Goal: Task Accomplishment & Management: Manage account settings

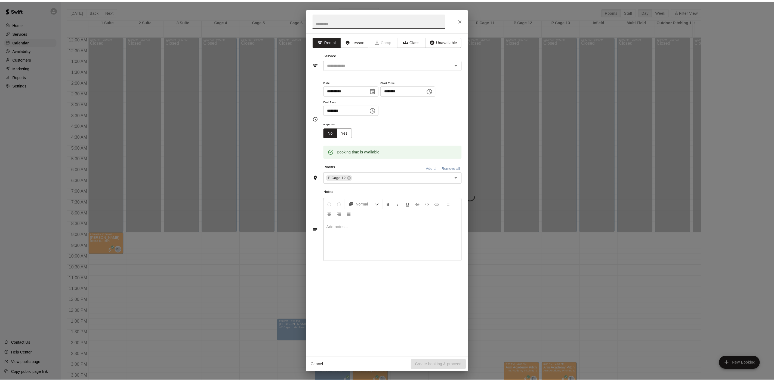
scroll to position [156, 0]
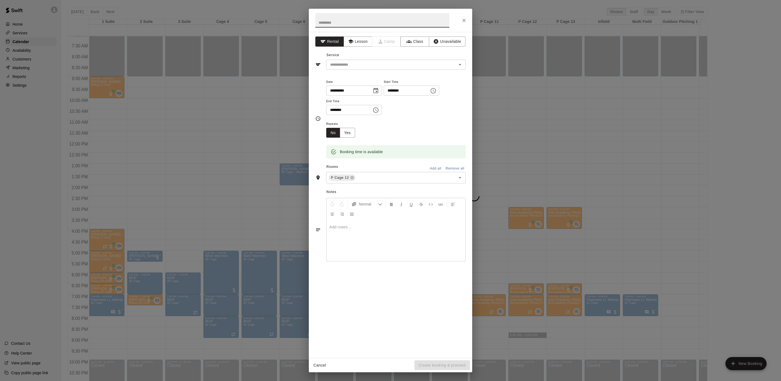
click at [200, 69] on div "**********" at bounding box center [390, 190] width 781 height 381
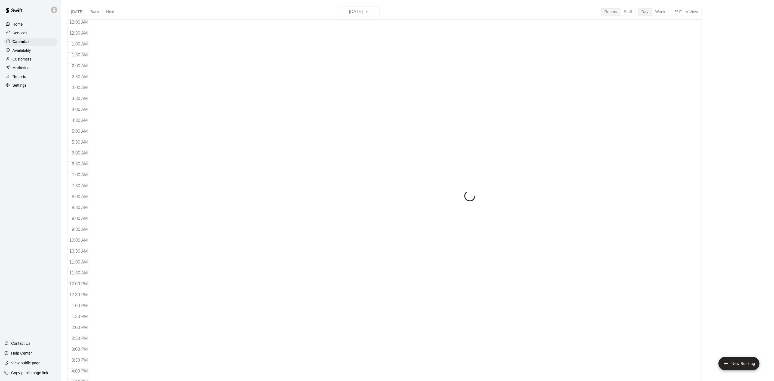
scroll to position [156, 0]
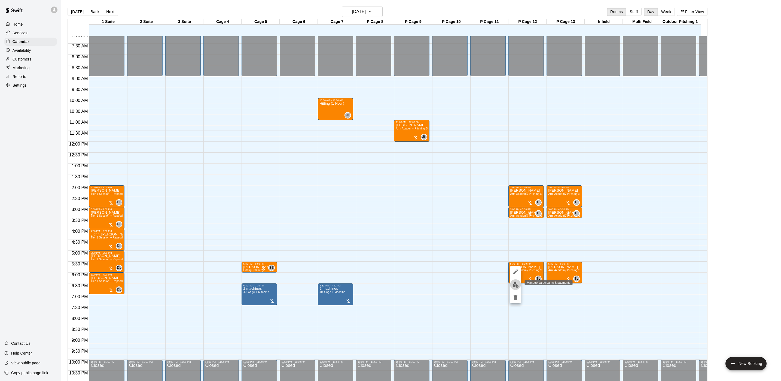
click at [513, 282] on img "edit" at bounding box center [515, 284] width 6 height 6
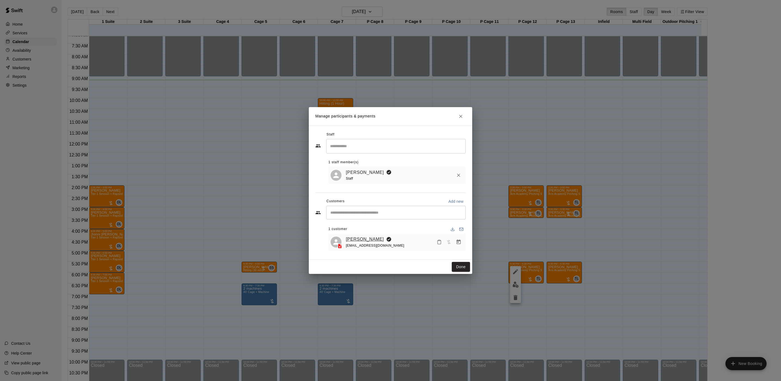
click at [369, 240] on link "[PERSON_NAME]" at bounding box center [365, 238] width 38 height 7
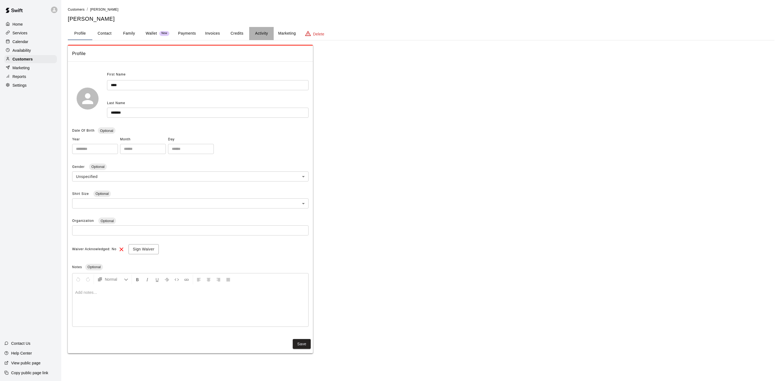
click at [268, 32] on button "Activity" at bounding box center [261, 33] width 24 height 13
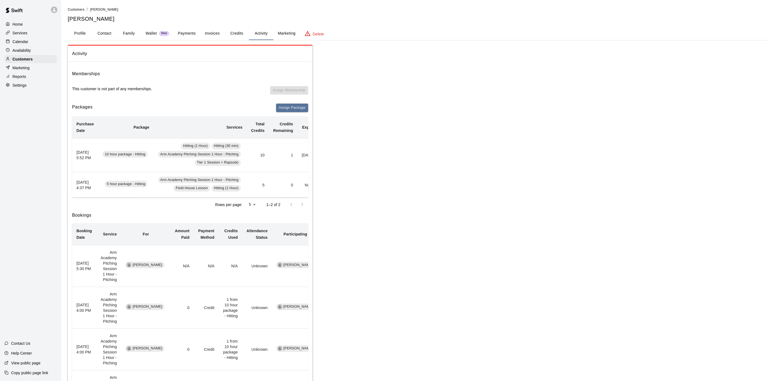
click at [53, 44] on div "Calendar" at bounding box center [30, 42] width 53 height 8
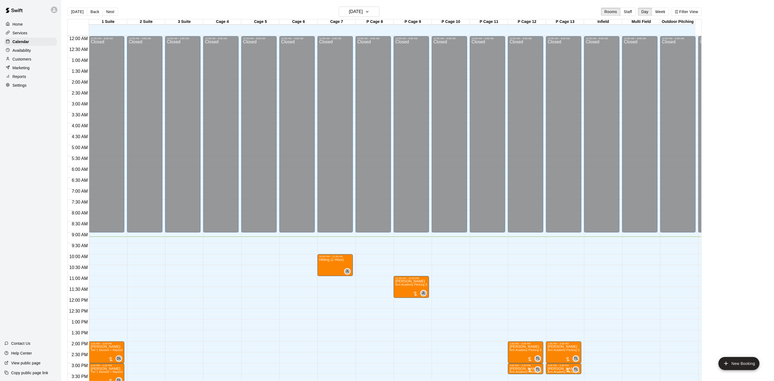
scroll to position [156, 0]
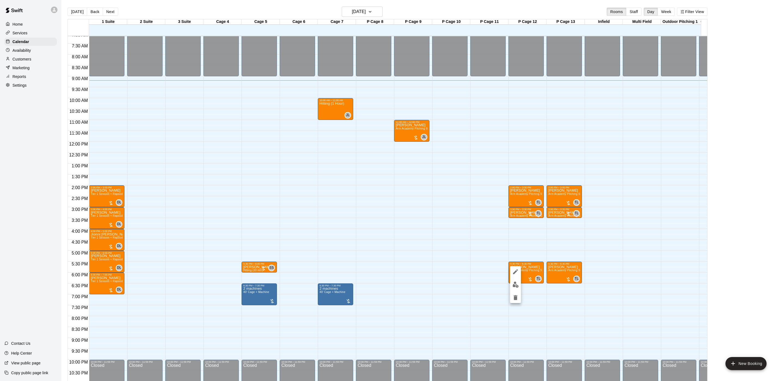
click at [514, 286] on img "edit" at bounding box center [515, 284] width 6 height 6
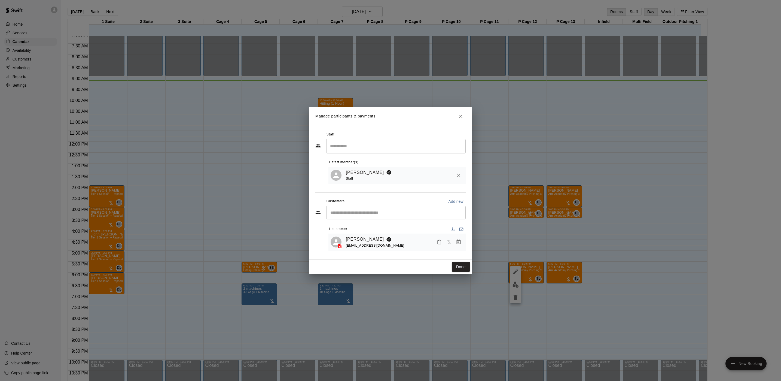
click at [464, 244] on div "[PERSON_NAME] [EMAIL_ADDRESS][DOMAIN_NAME]" at bounding box center [396, 241] width 137 height 17
click at [461, 244] on button "Manage bookings & payment" at bounding box center [459, 242] width 10 height 10
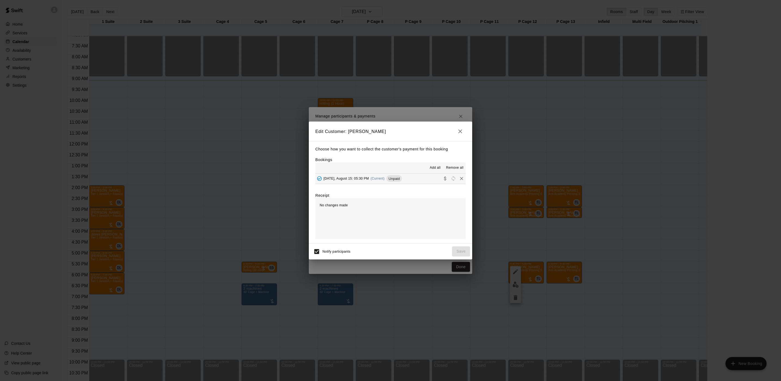
click at [372, 183] on button "[DATE], August 15: 05:30 PM (Current) Unpaid" at bounding box center [390, 178] width 150 height 10
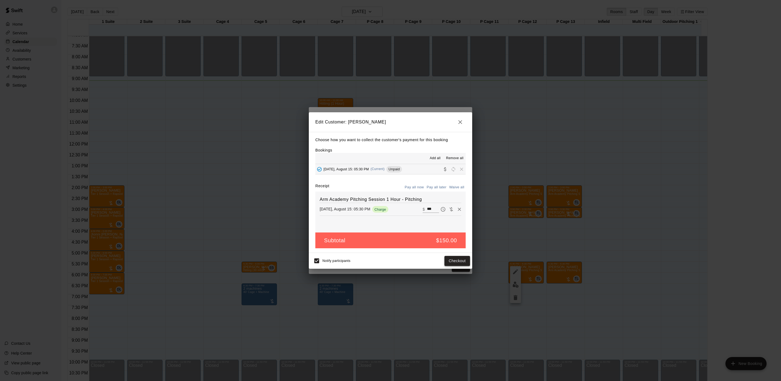
click at [454, 262] on button "Checkout" at bounding box center [457, 261] width 26 height 10
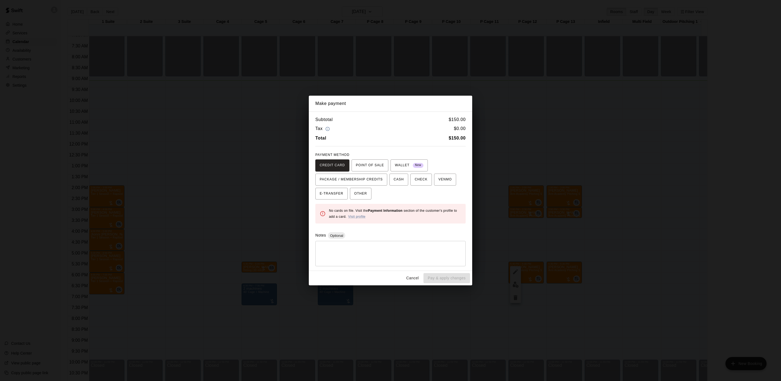
click at [658, 201] on div "Make payment Subtotal $ 150.00 Tax $ 0.00 Total $ 150.00 PAYMENT METHOD CREDIT …" at bounding box center [390, 190] width 781 height 381
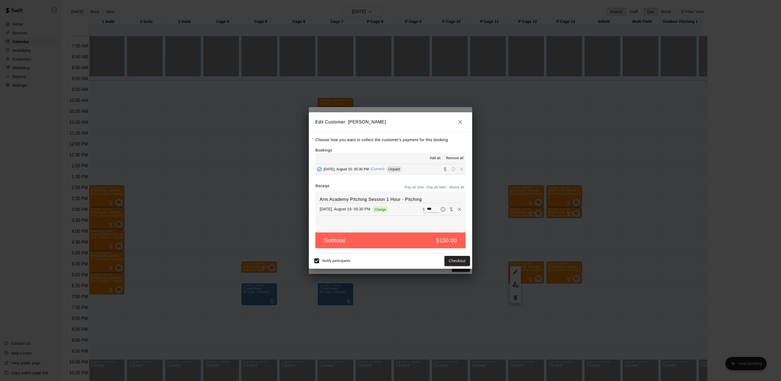
click at [602, 200] on div "Edit Customer: [PERSON_NAME] Choose how you want to collect the customer's paym…" at bounding box center [390, 190] width 781 height 381
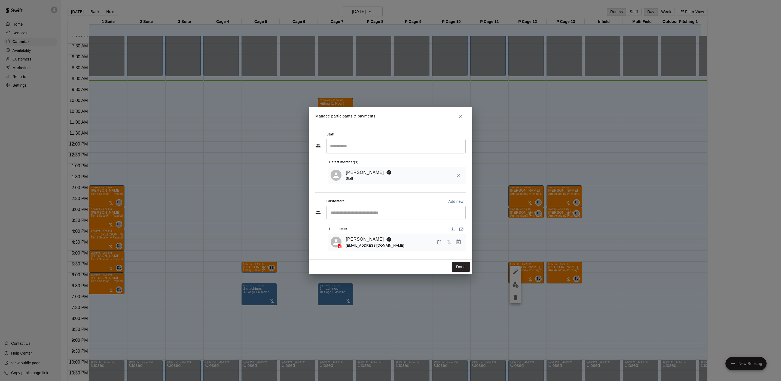
click at [362, 243] on div "[EMAIL_ADDRESS][DOMAIN_NAME]" at bounding box center [375, 246] width 59 height 6
click at [365, 246] on span "[EMAIL_ADDRESS][DOMAIN_NAME]" at bounding box center [375, 245] width 59 height 4
click at [366, 239] on link "[PERSON_NAME]" at bounding box center [365, 238] width 38 height 7
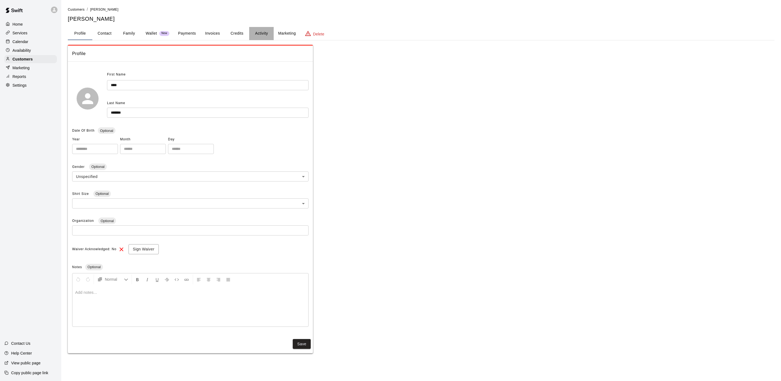
click at [260, 35] on button "Activity" at bounding box center [261, 33] width 24 height 13
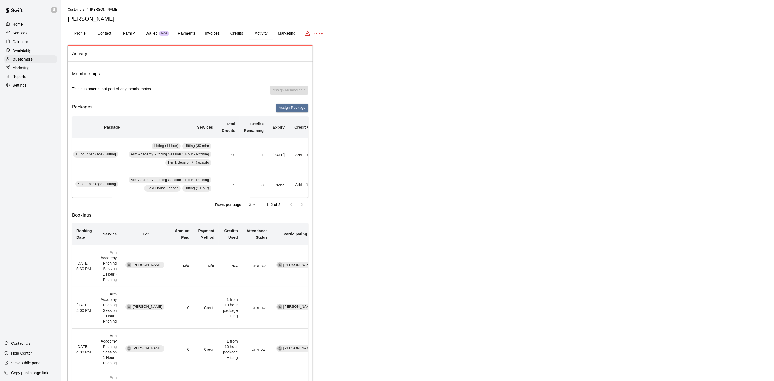
scroll to position [0, 33]
click at [301, 154] on button "Redeem" at bounding box center [309, 155] width 17 height 8
click at [314, 177] on input "text" at bounding box center [309, 176] width 19 height 10
type input "*"
click at [315, 191] on button "Redeem" at bounding box center [323, 191] width 46 height 10
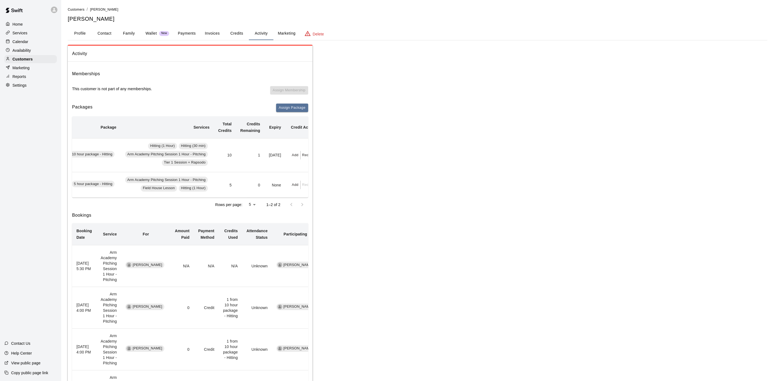
click at [17, 40] on div "Calendar" at bounding box center [30, 42] width 53 height 8
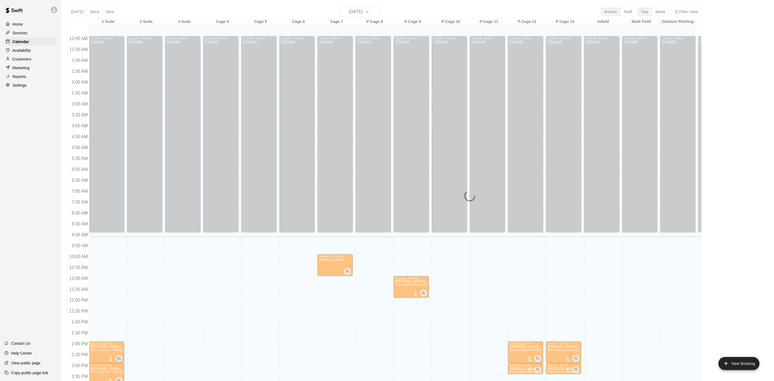
scroll to position [156, 0]
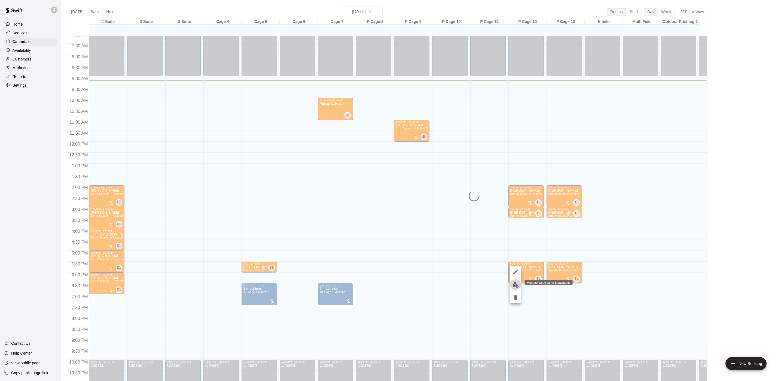
click at [518, 285] on img "edit" at bounding box center [515, 284] width 6 height 6
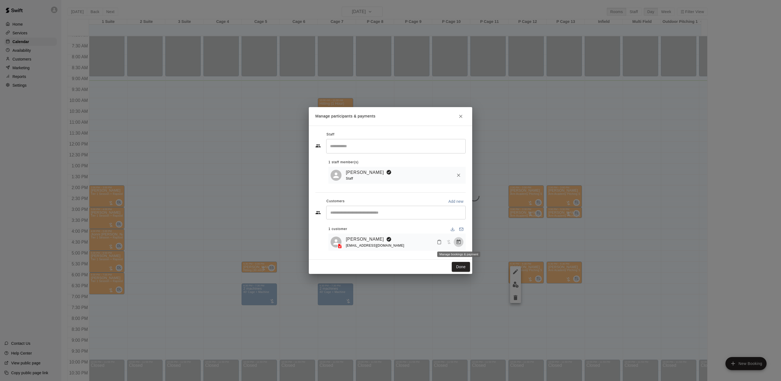
click at [458, 240] on icon "Manage bookings & payment" at bounding box center [458, 241] width 5 height 5
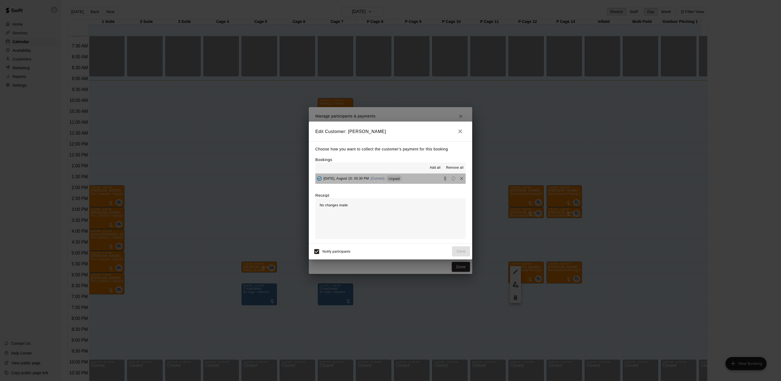
click at [396, 182] on div "[DATE], August 15: 05:30 PM (Current) Unpaid" at bounding box center [358, 178] width 87 height 8
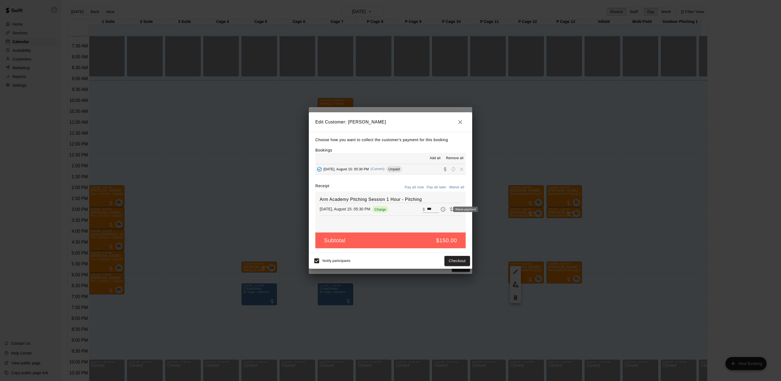
click at [449, 209] on icon "Waive payment" at bounding box center [451, 209] width 4 height 4
type input "*"
click at [462, 264] on button "Save" at bounding box center [461, 261] width 18 height 10
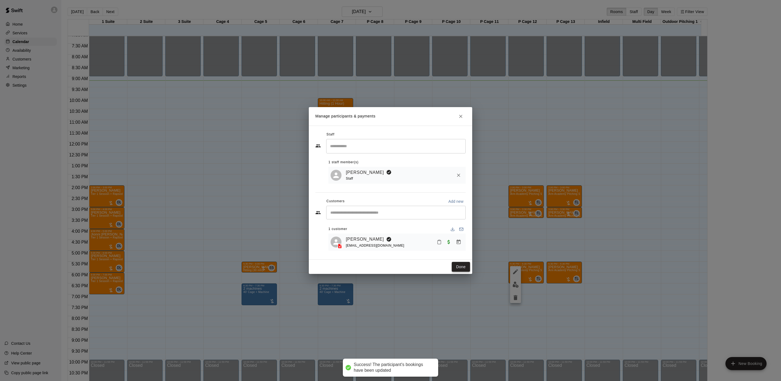
click at [465, 265] on button "Done" at bounding box center [461, 267] width 18 height 10
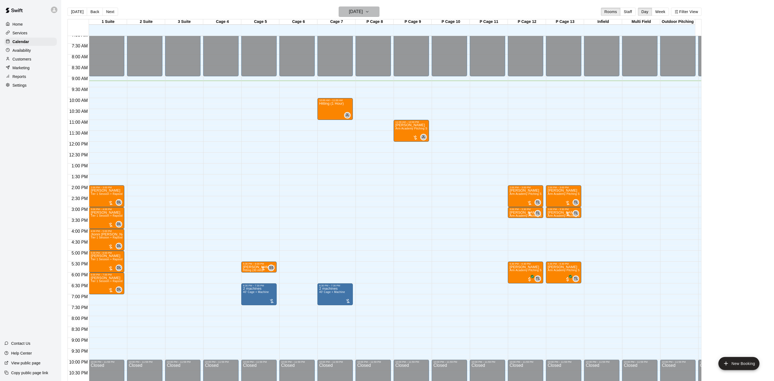
click at [350, 12] on h6 "[DATE]" at bounding box center [356, 12] width 14 height 8
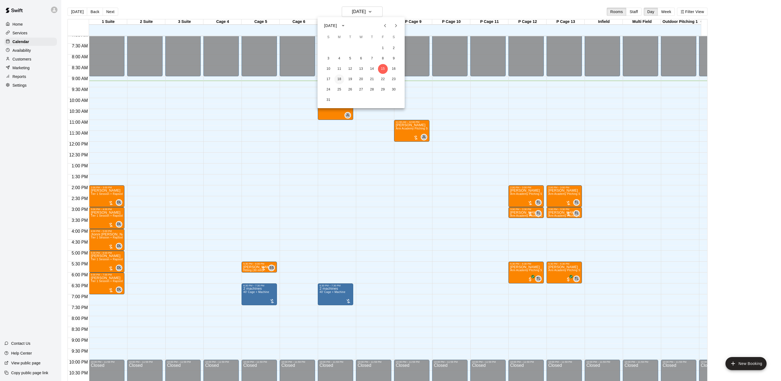
click at [338, 76] on button "18" at bounding box center [339, 79] width 10 height 10
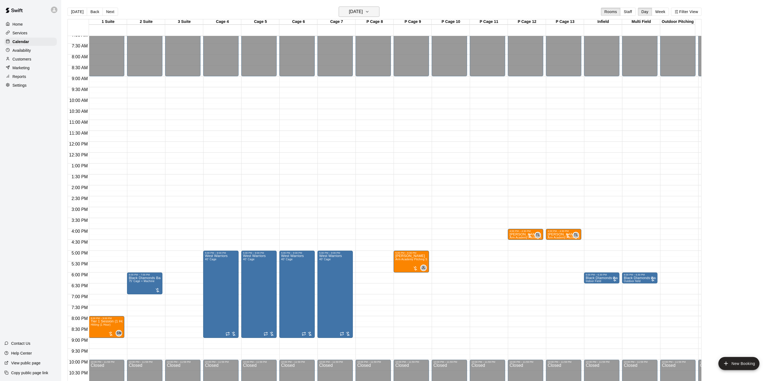
click at [370, 10] on icon "button" at bounding box center [367, 11] width 4 height 7
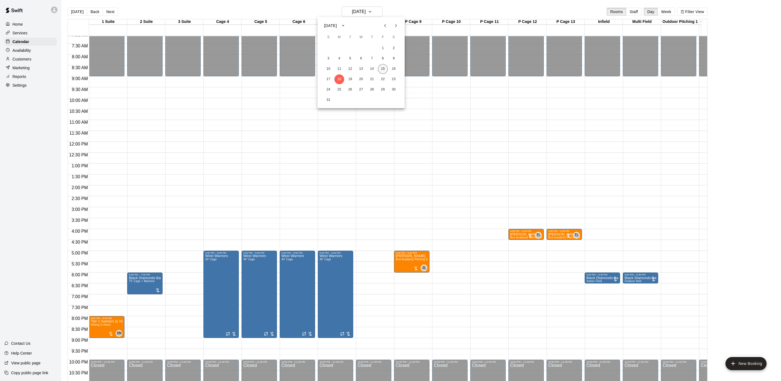
click at [382, 68] on button "15" at bounding box center [383, 69] width 10 height 10
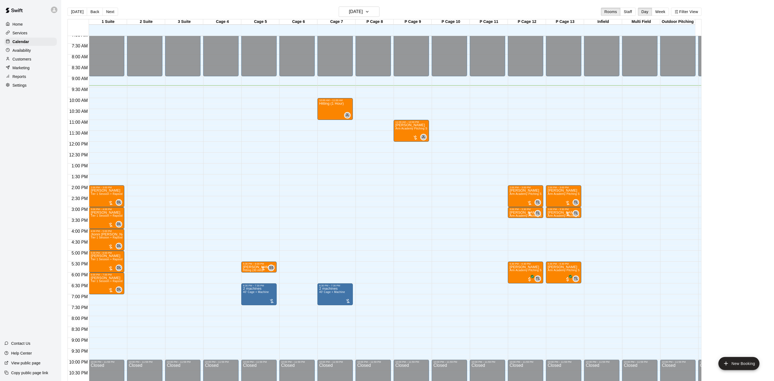
click at [29, 62] on p "Customers" at bounding box center [22, 58] width 19 height 5
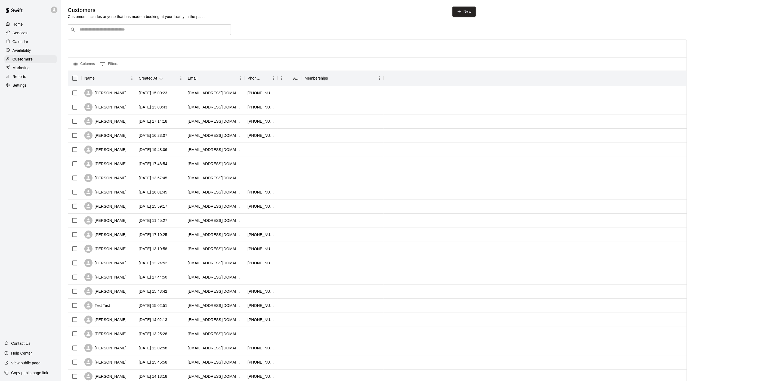
click at [84, 32] on input "Search customers by name or email" at bounding box center [153, 29] width 151 height 5
type input "******"
click at [106, 45] on div "Plainview LL Weiner [EMAIL_ADDRESS][DOMAIN_NAME]" at bounding box center [112, 45] width 59 height 12
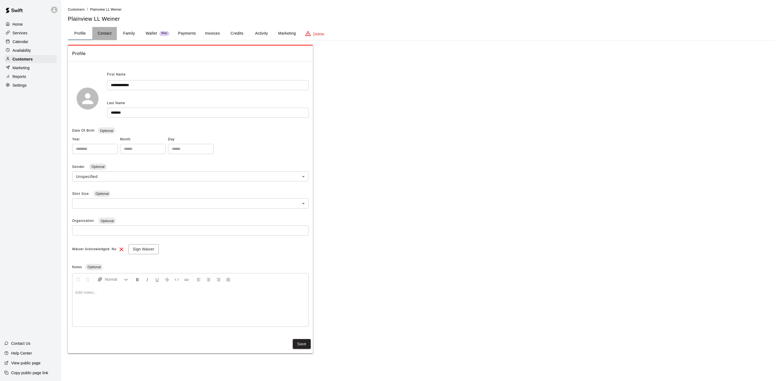
click at [104, 27] on button "Contact" at bounding box center [104, 33] width 24 height 13
select select "**"
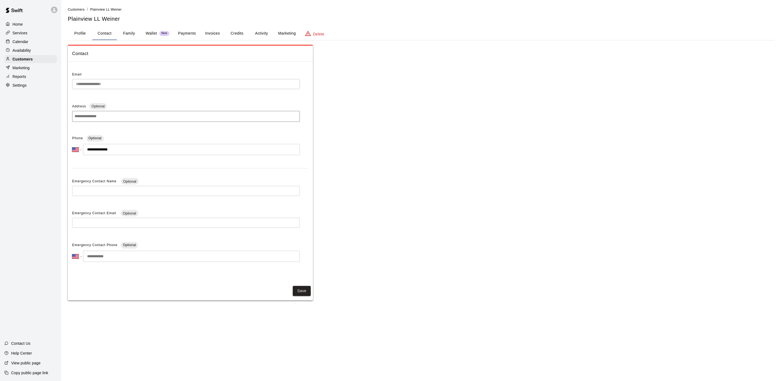
click at [93, 37] on button "Contact" at bounding box center [104, 33] width 24 height 13
click at [38, 41] on div "Calendar" at bounding box center [30, 42] width 53 height 8
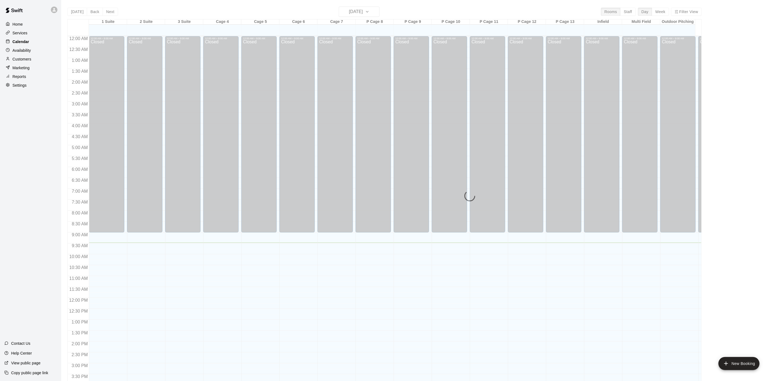
scroll to position [156, 0]
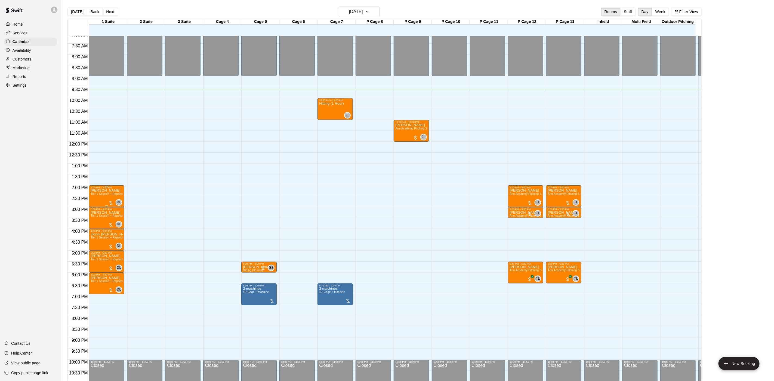
click at [98, 195] on span "Tier 1 Session + Rapsodo" at bounding box center [107, 193] width 33 height 3
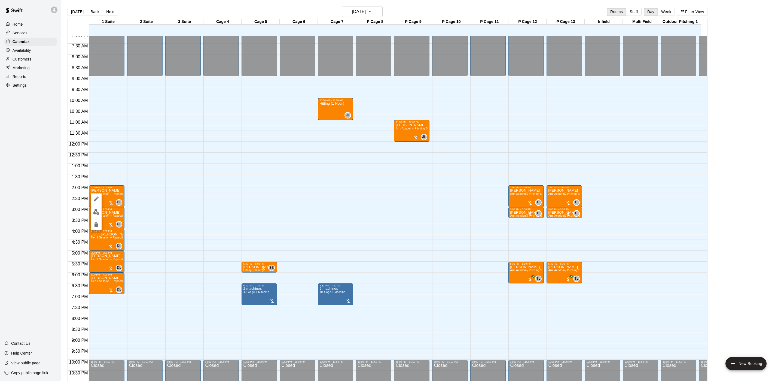
click at [95, 208] on button "edit" at bounding box center [96, 211] width 11 height 11
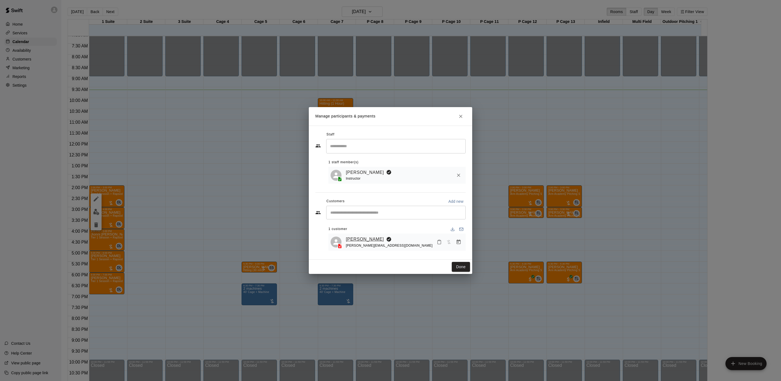
click at [361, 238] on link "[PERSON_NAME]" at bounding box center [365, 238] width 38 height 7
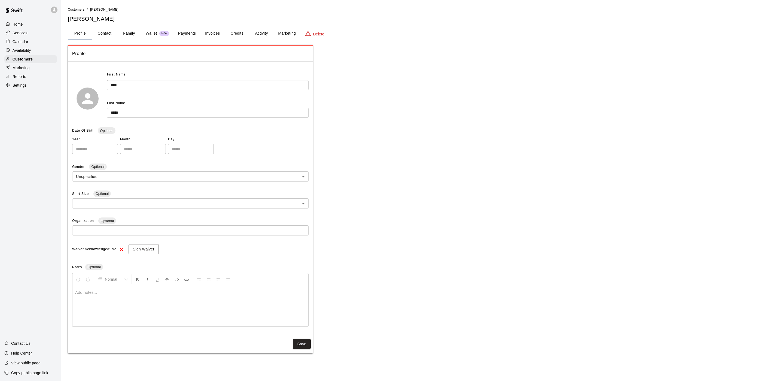
click at [256, 36] on button "Activity" at bounding box center [261, 33] width 24 height 13
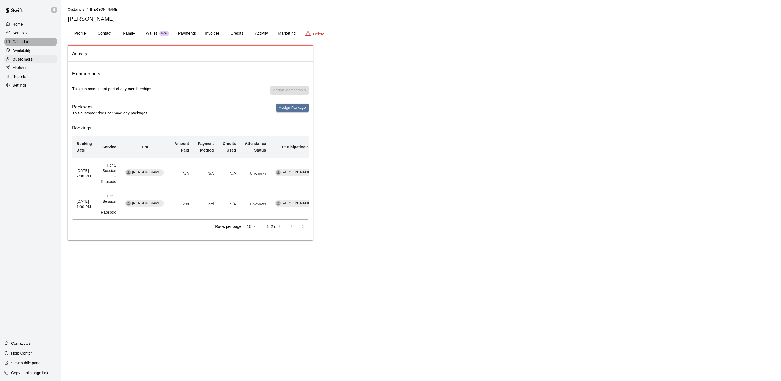
click at [26, 40] on div "Calendar" at bounding box center [30, 42] width 53 height 8
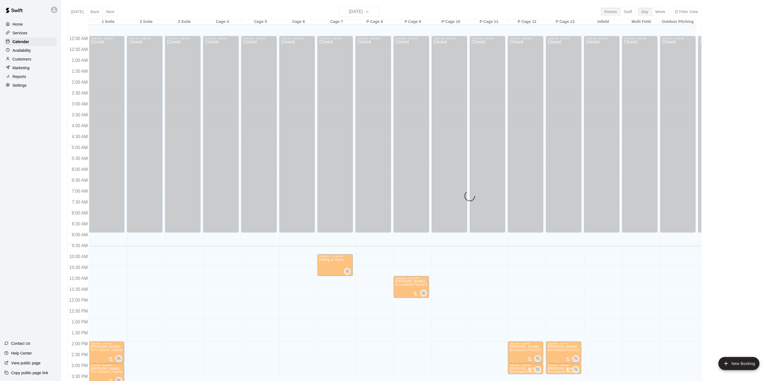
scroll to position [156, 0]
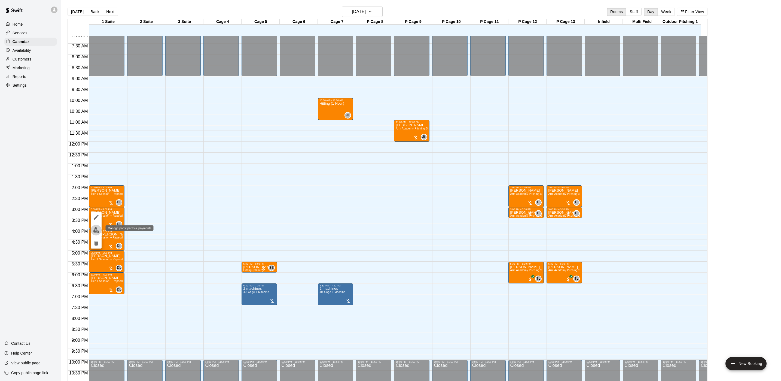
click at [98, 231] on img "edit" at bounding box center [96, 230] width 6 height 6
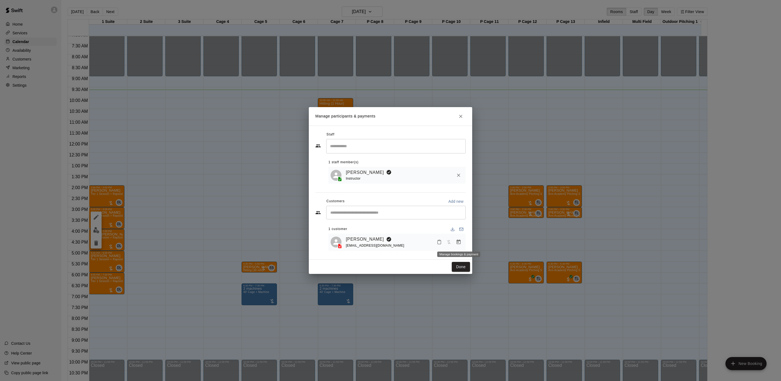
click at [461, 240] on icon "Manage bookings & payment" at bounding box center [458, 241] width 5 height 5
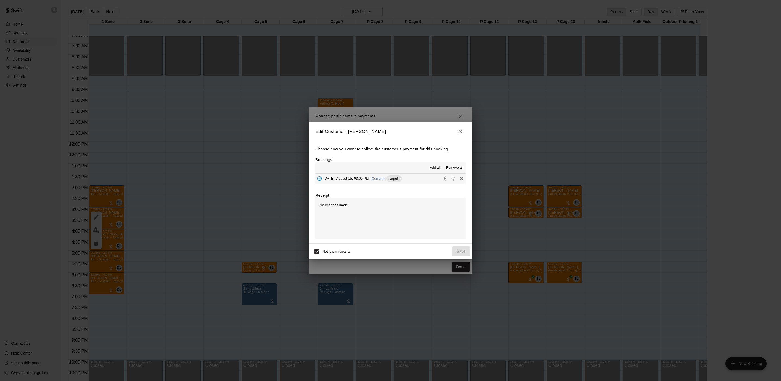
click at [390, 182] on div "Unpaid" at bounding box center [394, 178] width 16 height 7
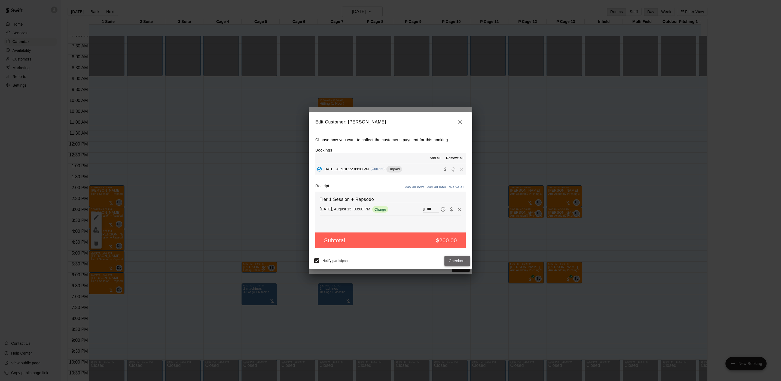
click at [452, 262] on button "Checkout" at bounding box center [457, 261] width 26 height 10
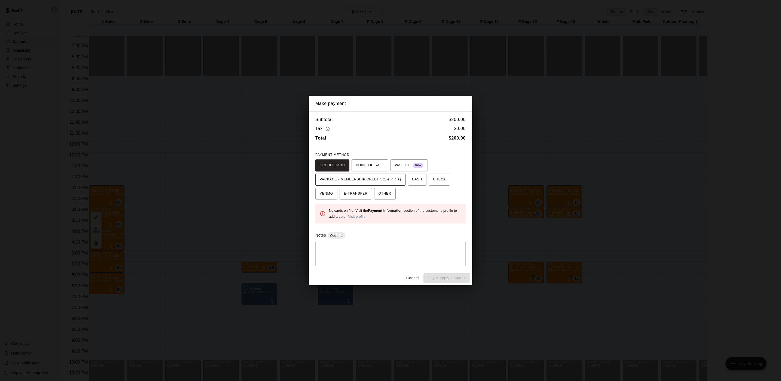
click at [376, 184] on button "PACKAGE / MEMBERSHIP CREDITS (1 eligible)" at bounding box center [360, 179] width 90 height 12
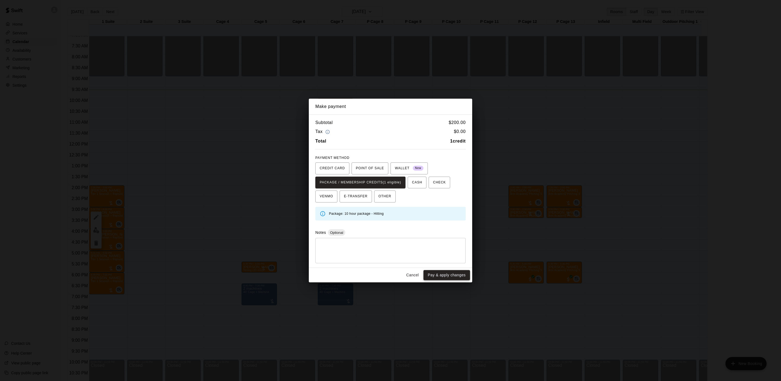
click at [435, 278] on button "Pay & apply changes" at bounding box center [446, 275] width 47 height 10
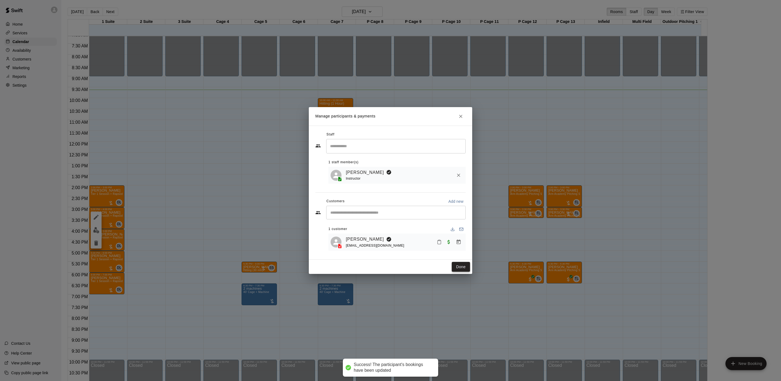
click at [459, 269] on button "Done" at bounding box center [461, 267] width 18 height 10
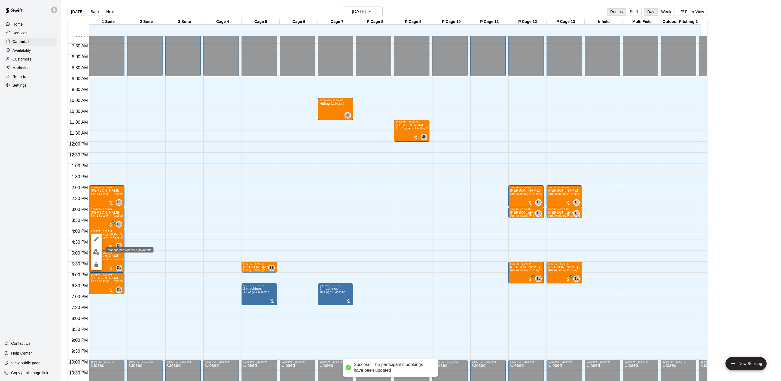
click at [95, 252] on img "edit" at bounding box center [96, 252] width 6 height 6
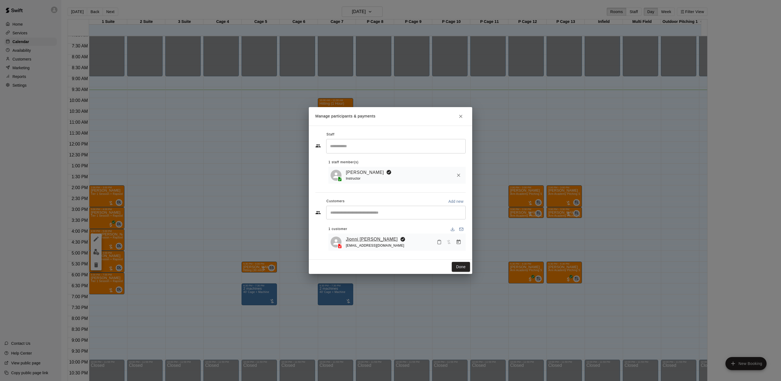
click at [350, 236] on link "Jionni [PERSON_NAME]" at bounding box center [372, 238] width 52 height 7
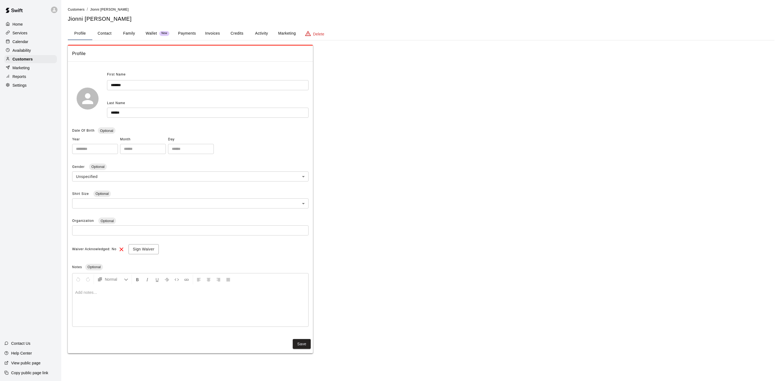
click at [255, 38] on button "Activity" at bounding box center [261, 33] width 24 height 13
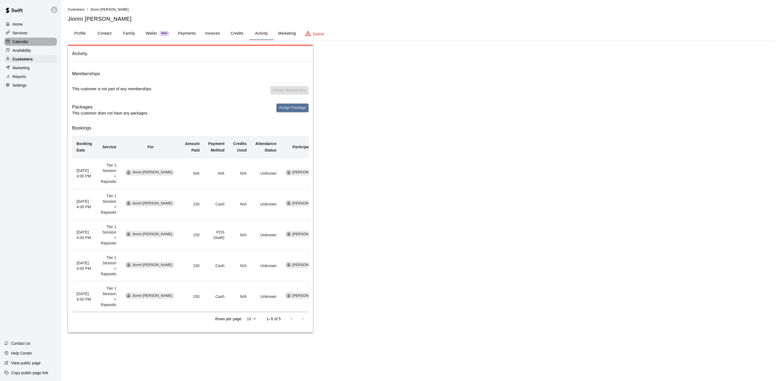
click at [22, 44] on p "Calendar" at bounding box center [21, 41] width 16 height 5
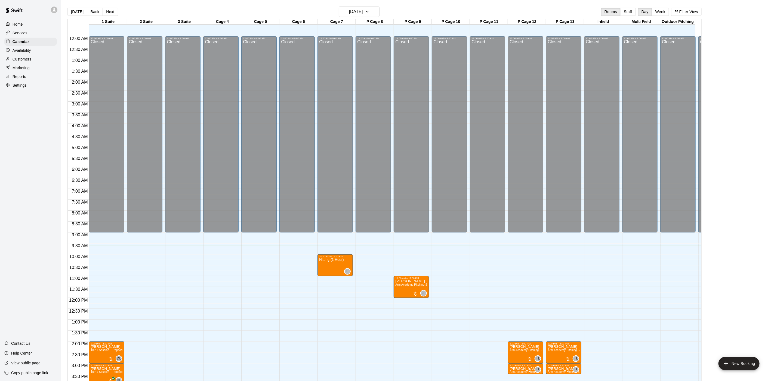
scroll to position [156, 0]
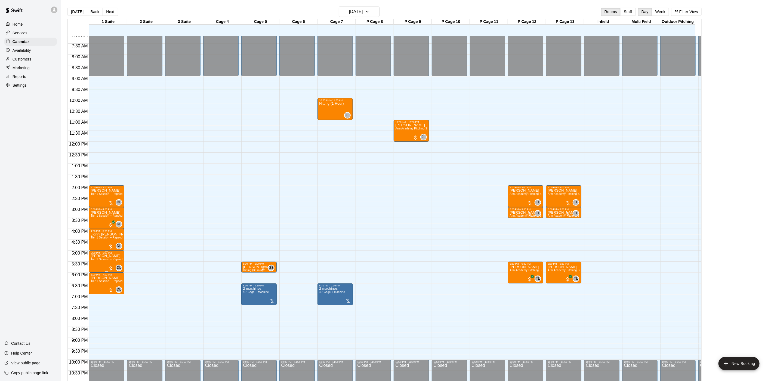
click at [97, 261] on span "Tier 1 Session + Rapsodo" at bounding box center [107, 259] width 33 height 3
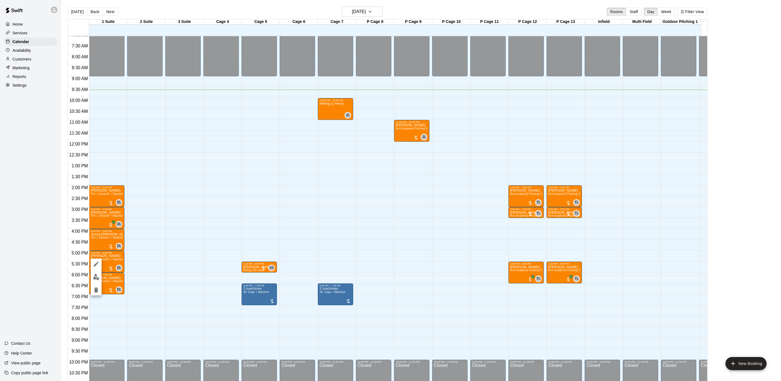
click at [97, 273] on button "edit" at bounding box center [96, 276] width 11 height 11
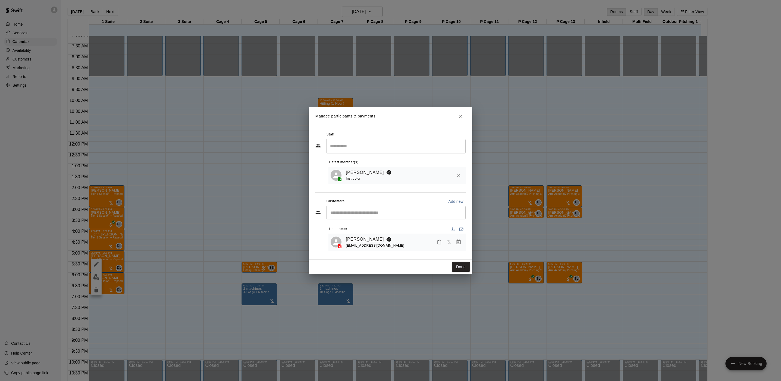
click at [356, 239] on link "[PERSON_NAME]" at bounding box center [365, 238] width 38 height 7
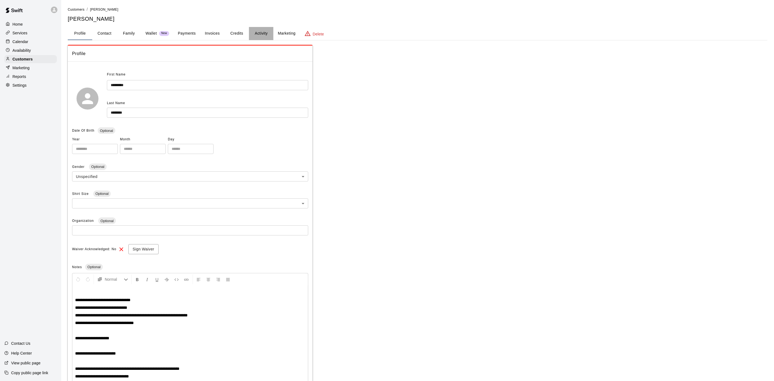
click at [262, 30] on button "Activity" at bounding box center [261, 33] width 24 height 13
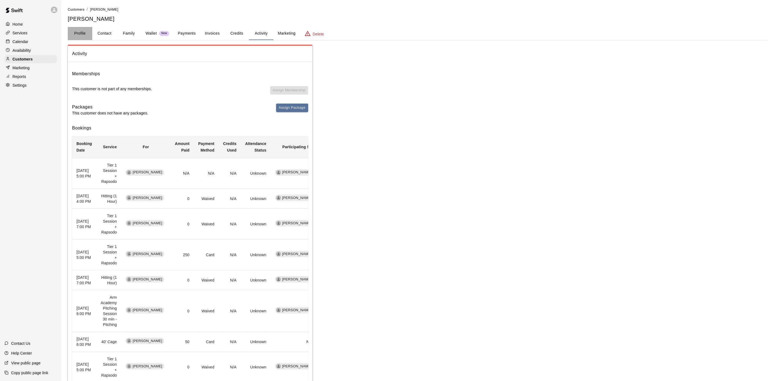
click at [77, 28] on button "Profile" at bounding box center [80, 33] width 24 height 13
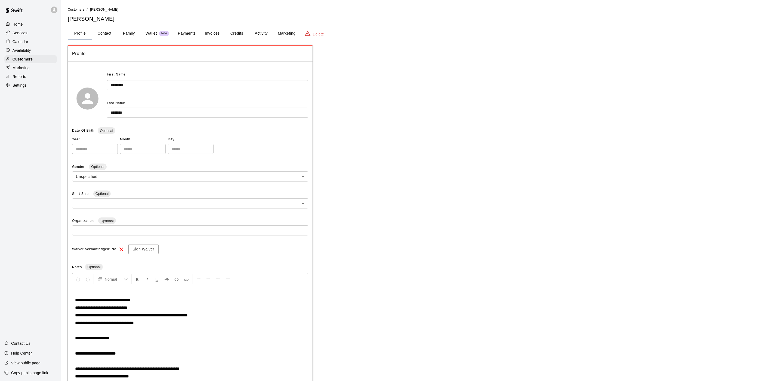
click at [263, 30] on button "Activity" at bounding box center [261, 33] width 24 height 13
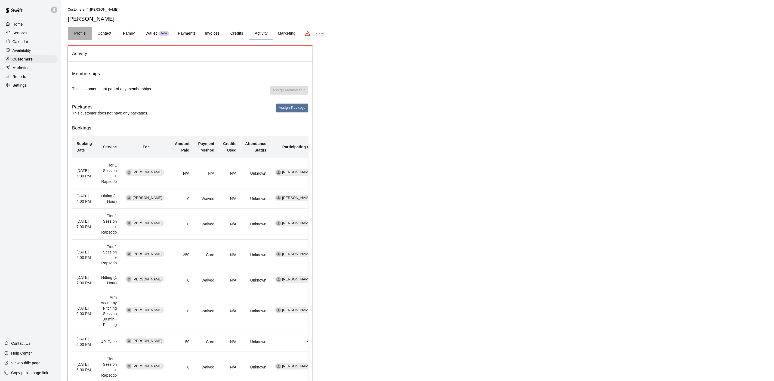
click at [81, 35] on button "Profile" at bounding box center [80, 33] width 24 height 13
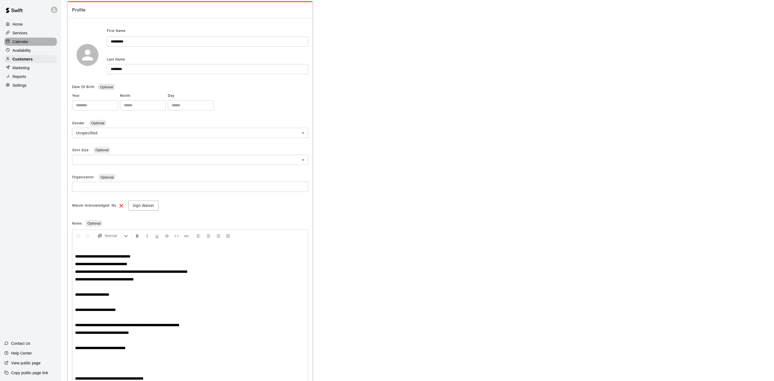
click at [30, 46] on div "Calendar" at bounding box center [30, 42] width 53 height 8
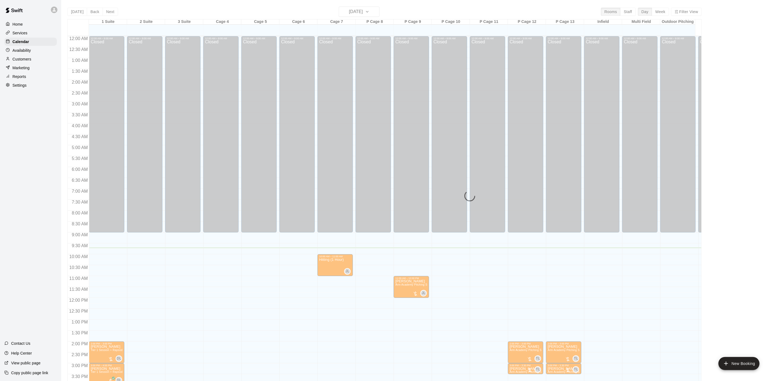
scroll to position [156, 0]
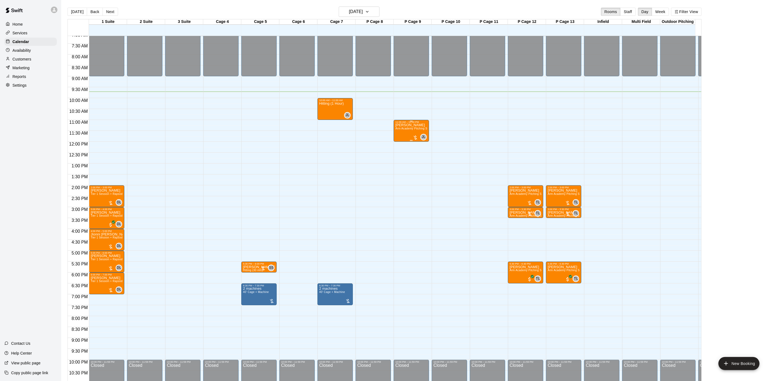
click at [401, 129] on span "Arm Academy Pitching Session 1 Hour - Pitching" at bounding box center [427, 128] width 63 height 3
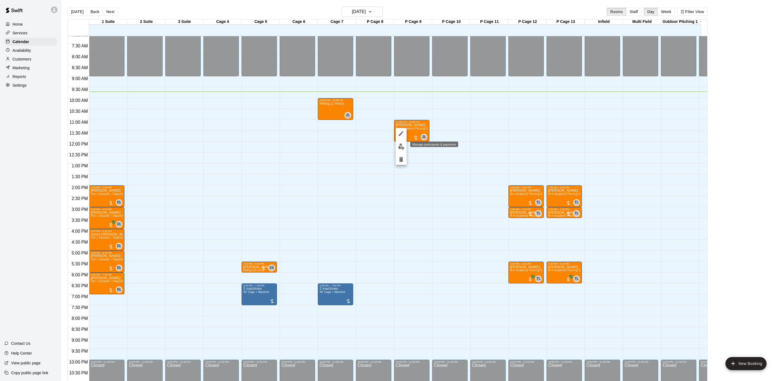
click at [402, 146] on img "edit" at bounding box center [401, 146] width 6 height 6
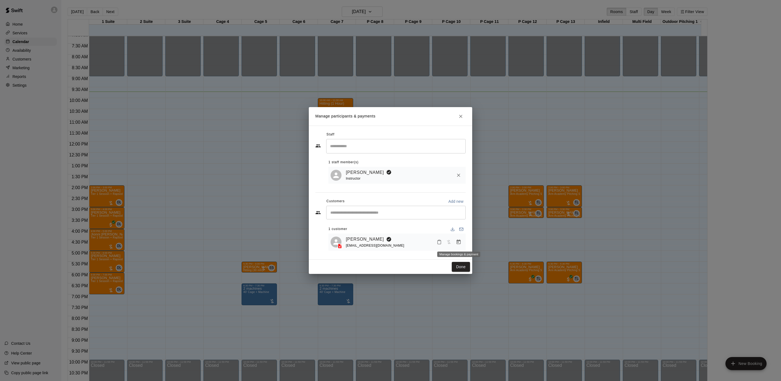
click at [457, 240] on icon "Manage bookings & payment" at bounding box center [458, 241] width 5 height 5
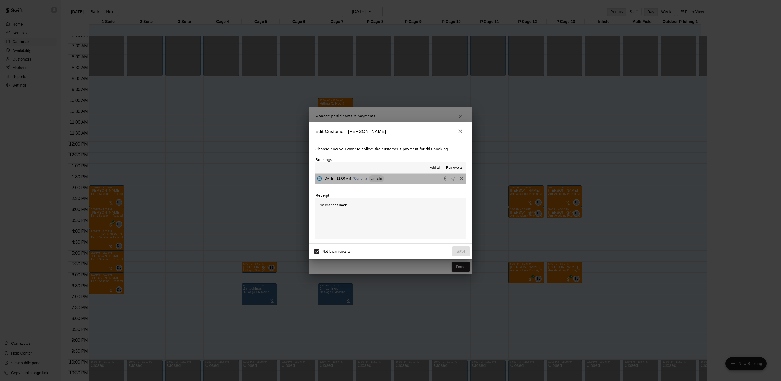
drag, startPoint x: 402, startPoint y: 174, endPoint x: 402, endPoint y: 179, distance: 4.9
click at [402, 179] on button "[DATE]: 11:00 AM (Current) Unpaid" at bounding box center [390, 178] width 150 height 10
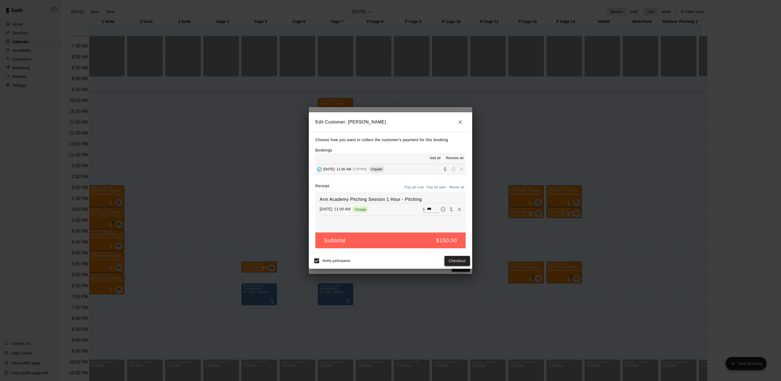
click at [453, 265] on button "Checkout" at bounding box center [457, 261] width 26 height 10
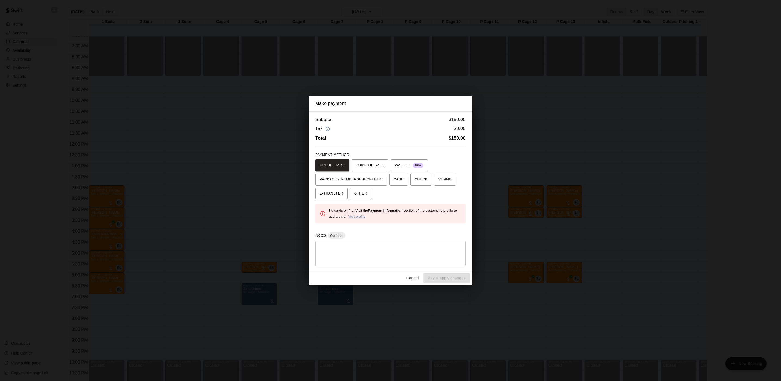
click at [528, 186] on div "Make payment Subtotal $ 150.00 Tax $ 0.00 Total $ 150.00 PAYMENT METHOD CREDIT …" at bounding box center [390, 190] width 781 height 381
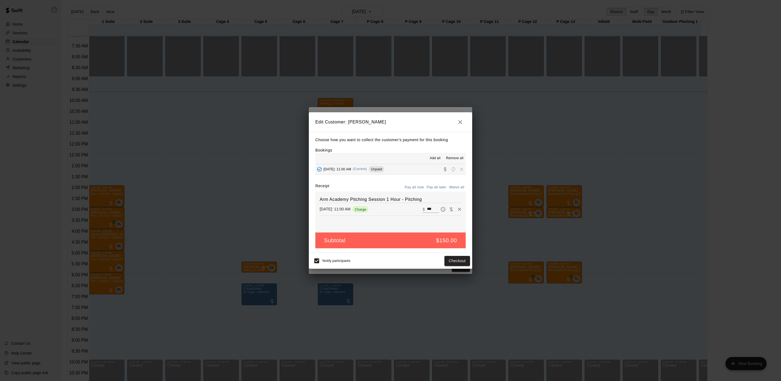
click at [526, 193] on div "Edit Customer: [PERSON_NAME] Choose how you want to collect the customer's paym…" at bounding box center [390, 190] width 781 height 381
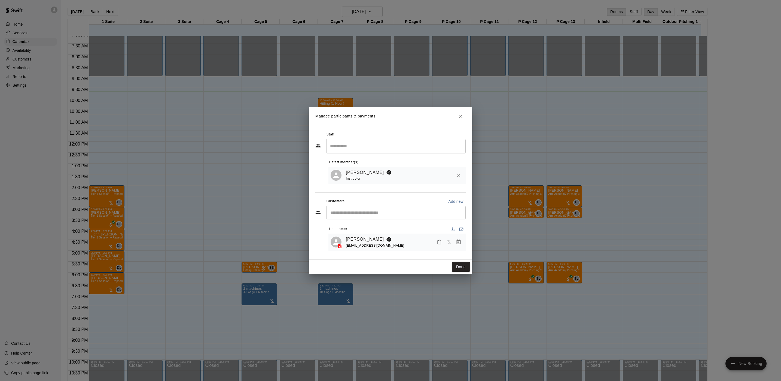
click at [498, 183] on div "Manage participants & payments Staff ​ 1 staff member(s) [PERSON_NAME] Instruct…" at bounding box center [390, 190] width 781 height 381
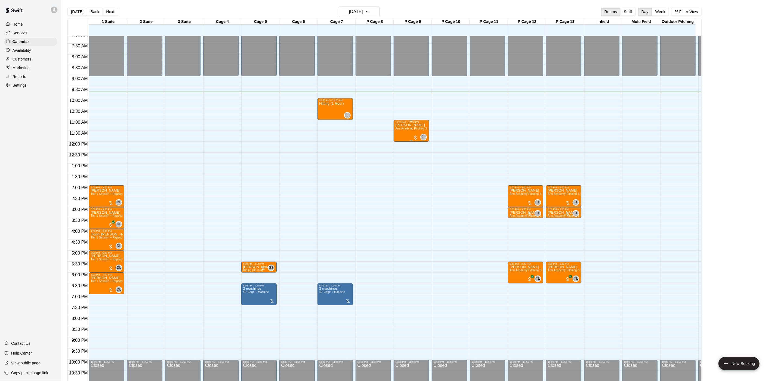
click at [406, 129] on div "[PERSON_NAME] Arm Academy Pitching Session 1 Hour - Pitching" at bounding box center [412, 313] width 32 height 381
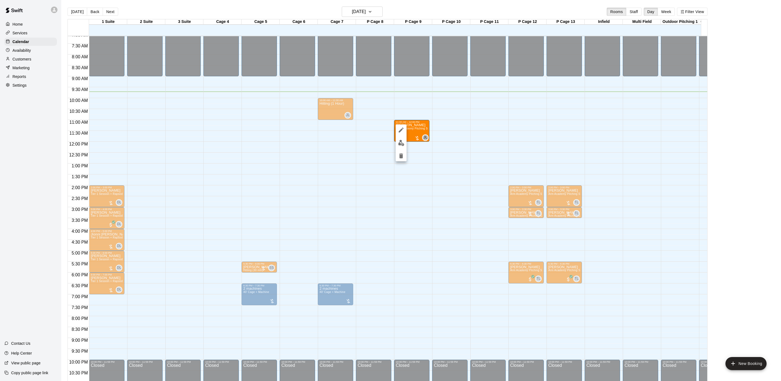
drag, startPoint x: 491, startPoint y: 144, endPoint x: 465, endPoint y: 147, distance: 25.5
click at [489, 148] on div at bounding box center [390, 190] width 781 height 381
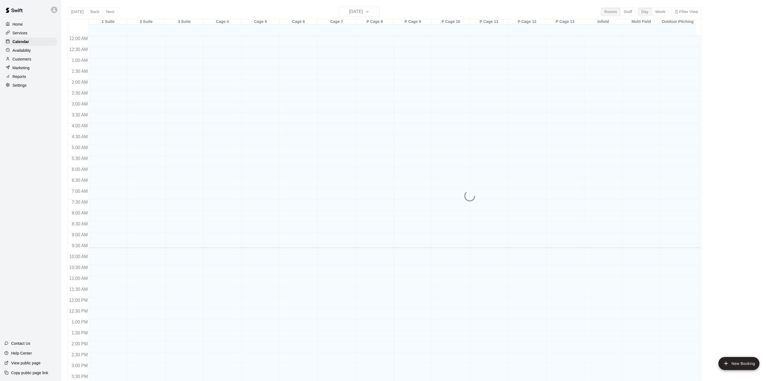
scroll to position [156, 0]
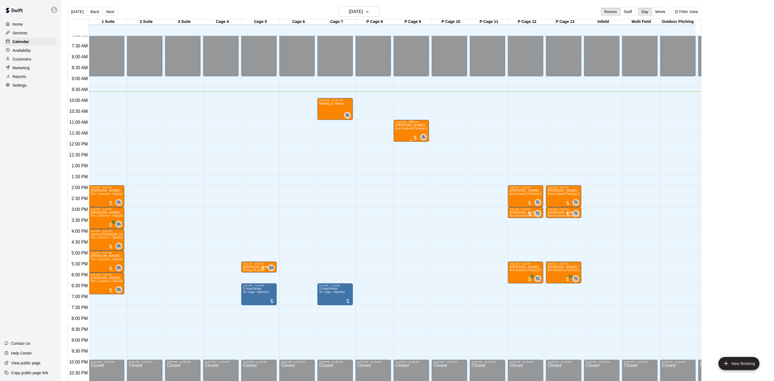
click at [409, 130] on span "Arm Academy Pitching Session 1 Hour - Pitching" at bounding box center [427, 128] width 63 height 3
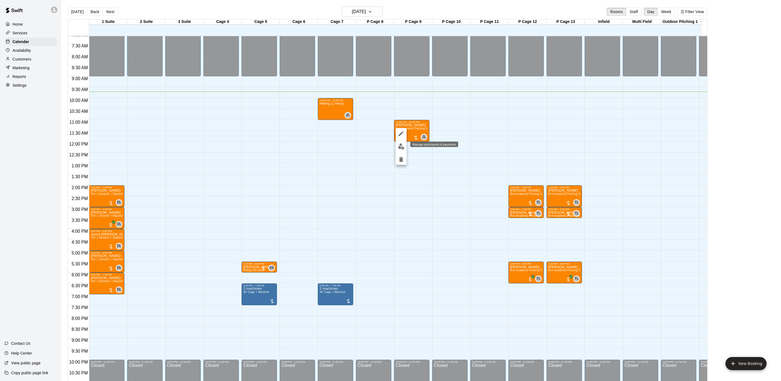
click at [405, 147] on button "edit" at bounding box center [401, 146] width 11 height 11
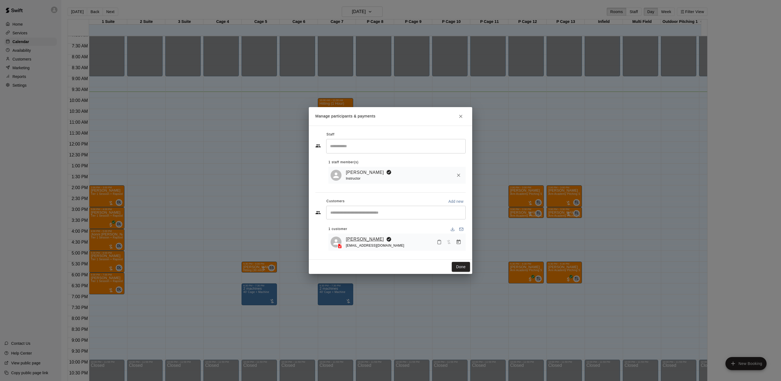
click at [368, 237] on link "[PERSON_NAME]" at bounding box center [365, 238] width 38 height 7
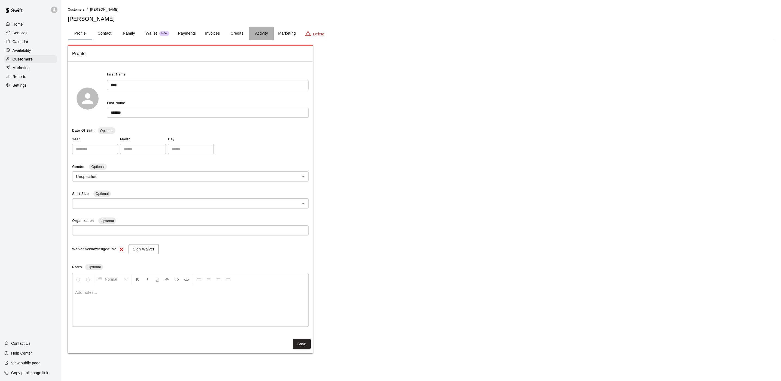
click at [262, 31] on button "Activity" at bounding box center [261, 33] width 24 height 13
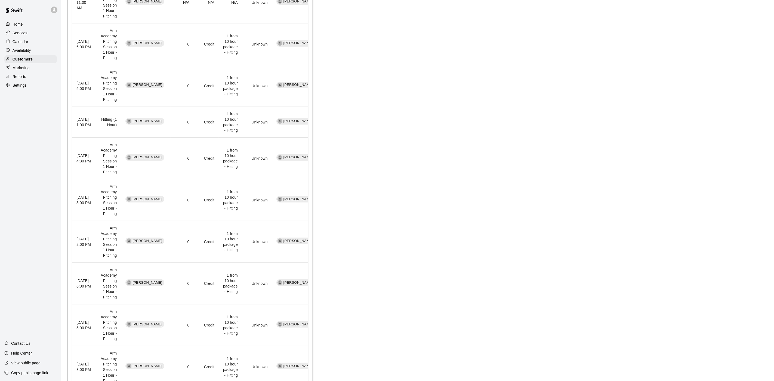
scroll to position [283, 0]
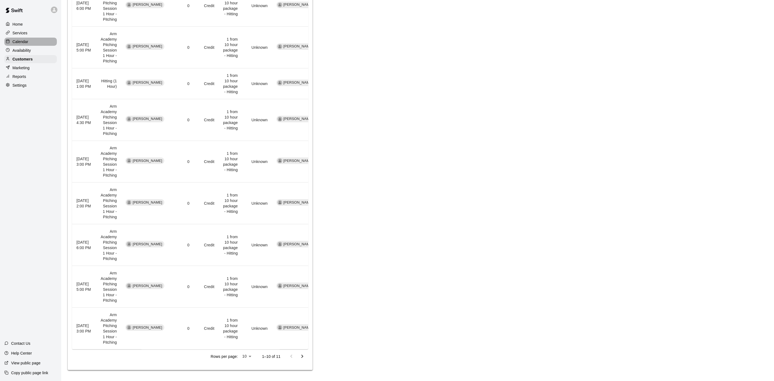
click at [27, 44] on p "Calendar" at bounding box center [21, 41] width 16 height 5
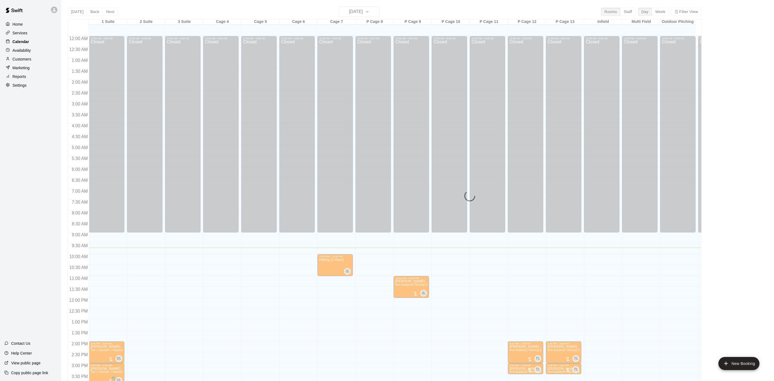
scroll to position [156, 0]
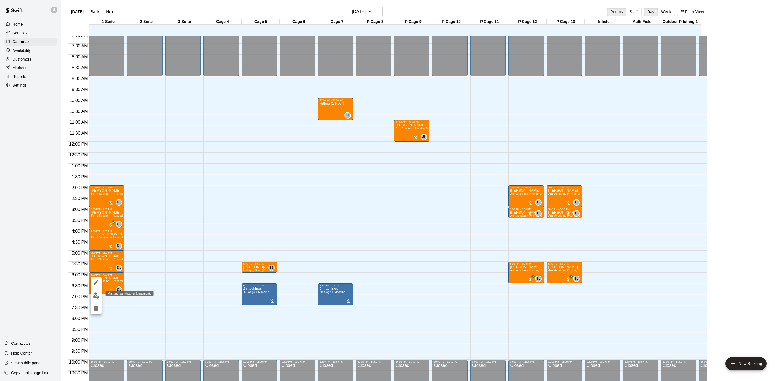
click at [95, 298] on img "edit" at bounding box center [96, 295] width 6 height 6
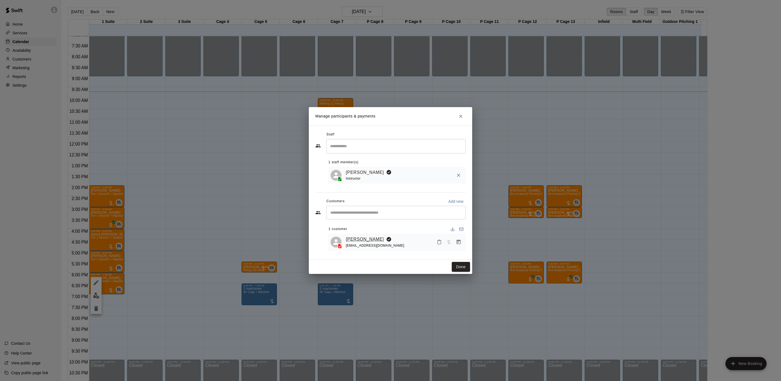
click at [366, 238] on link "[PERSON_NAME]" at bounding box center [365, 238] width 38 height 7
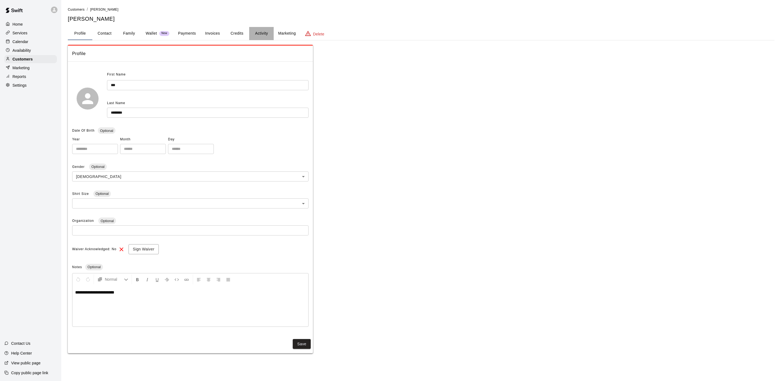
click at [265, 34] on button "Activity" at bounding box center [261, 33] width 24 height 13
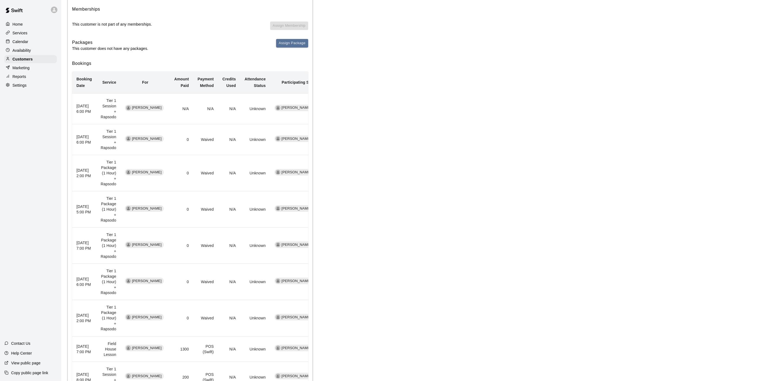
scroll to position [24, 0]
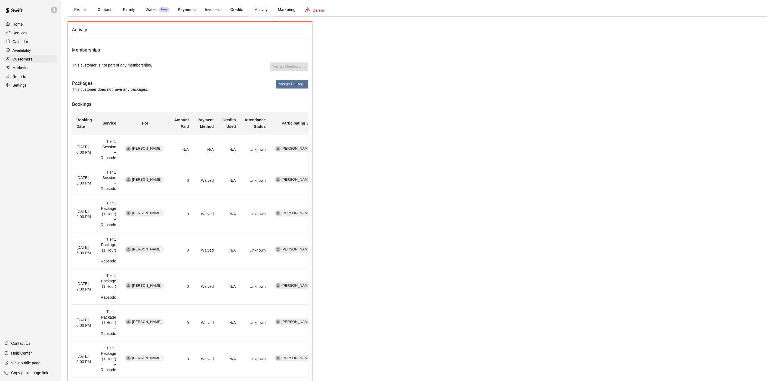
click at [19, 39] on div "Calendar" at bounding box center [30, 42] width 53 height 8
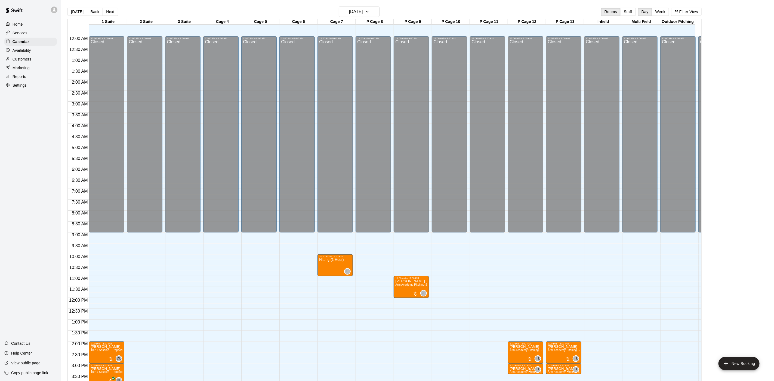
scroll to position [156, 0]
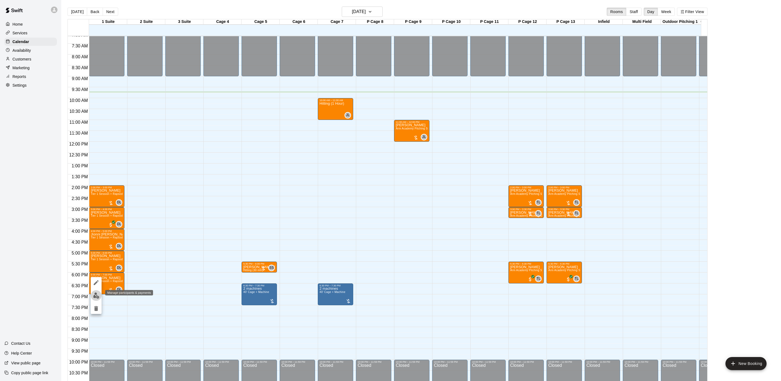
click at [97, 296] on img "edit" at bounding box center [96, 295] width 6 height 6
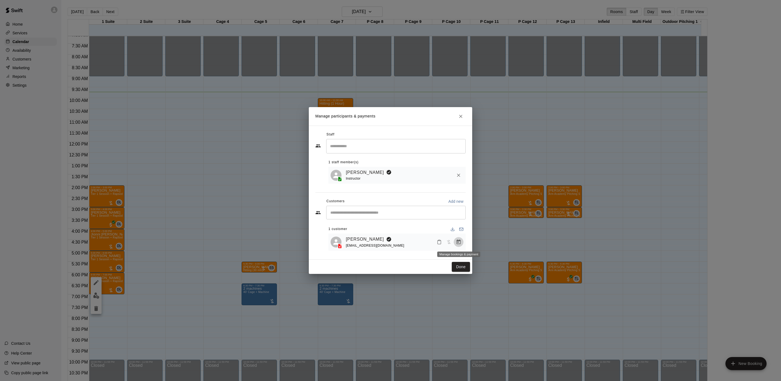
click at [462, 244] on button "Manage bookings & payment" at bounding box center [459, 242] width 10 height 10
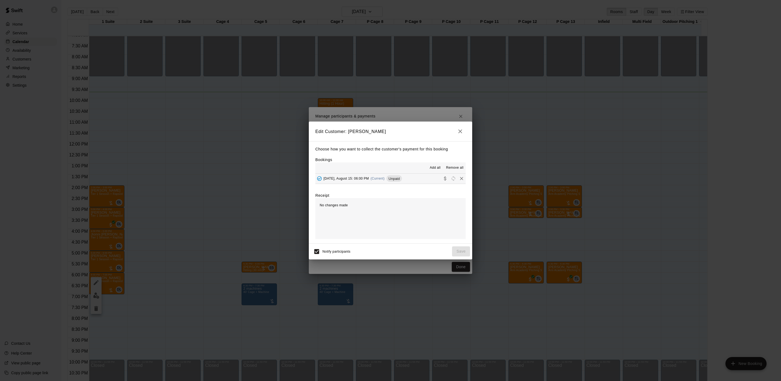
click at [351, 179] on span "Friday, August 15: 06:00 PM" at bounding box center [345, 178] width 45 height 4
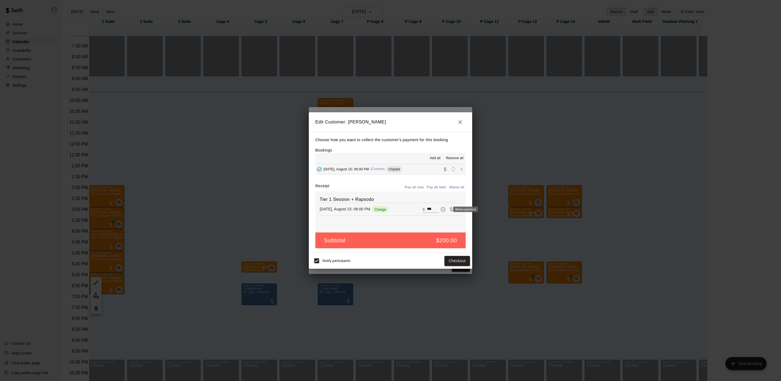
click at [449, 211] on icon "Waive payment" at bounding box center [451, 209] width 4 height 4
type input "*"
click at [462, 263] on button "Save" at bounding box center [461, 261] width 18 height 10
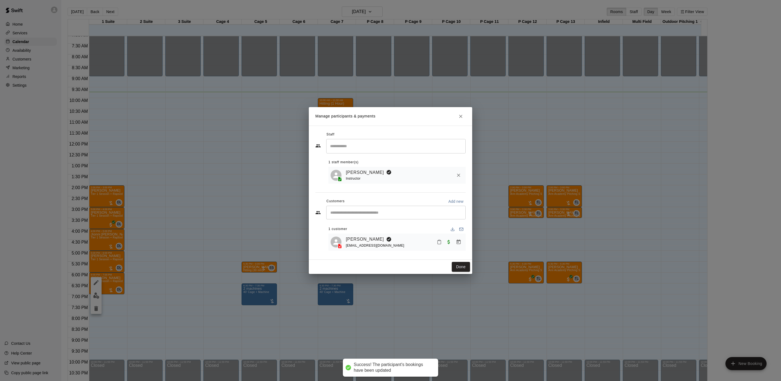
click at [461, 263] on button "Done" at bounding box center [461, 267] width 18 height 10
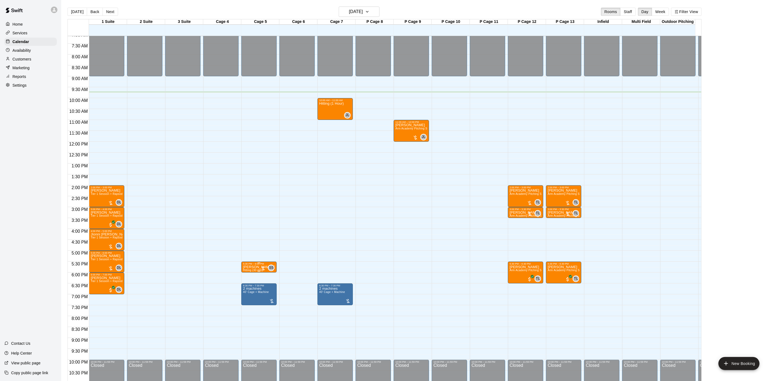
click at [251, 264] on div "5:30 PM – 6:00 PM" at bounding box center [259, 263] width 32 height 3
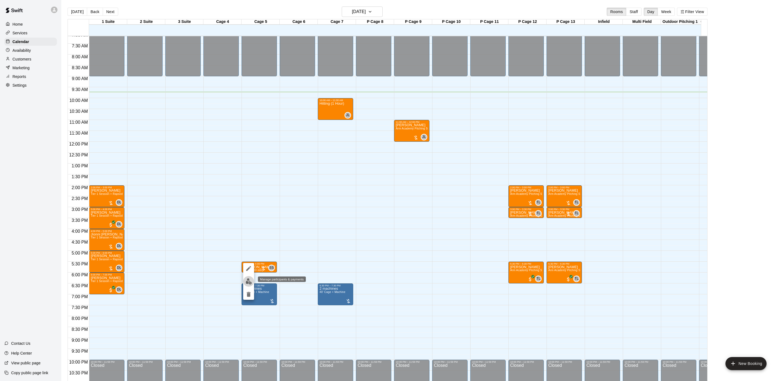
click at [248, 280] on img "edit" at bounding box center [249, 281] width 6 height 6
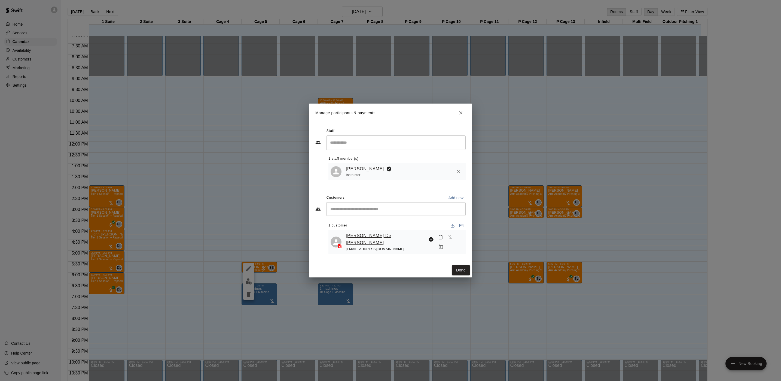
click at [369, 240] on link "[PERSON_NAME] De [PERSON_NAME]" at bounding box center [386, 239] width 80 height 14
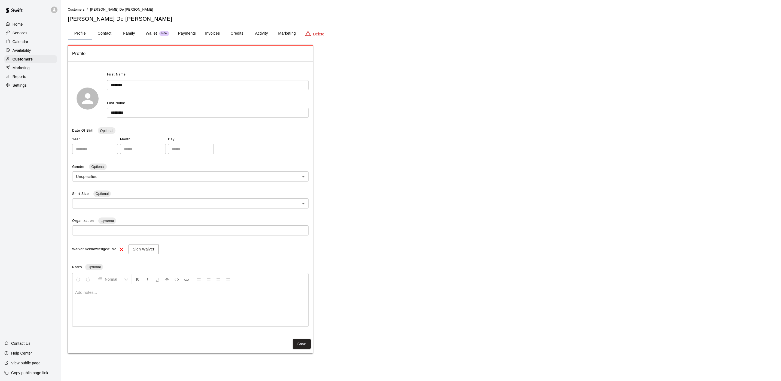
click at [262, 35] on button "Activity" at bounding box center [261, 33] width 24 height 13
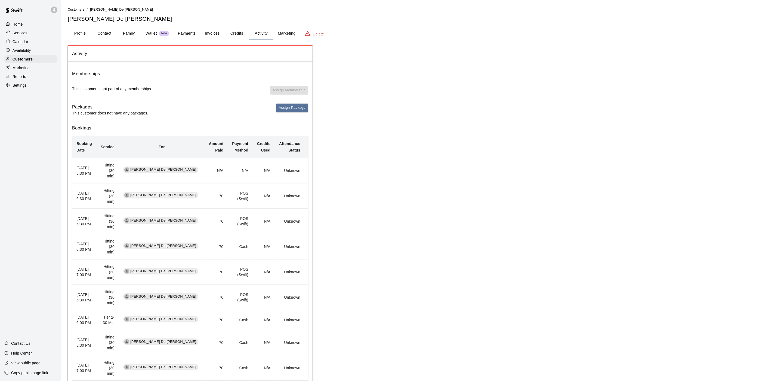
click at [29, 41] on div "Calendar" at bounding box center [30, 42] width 53 height 8
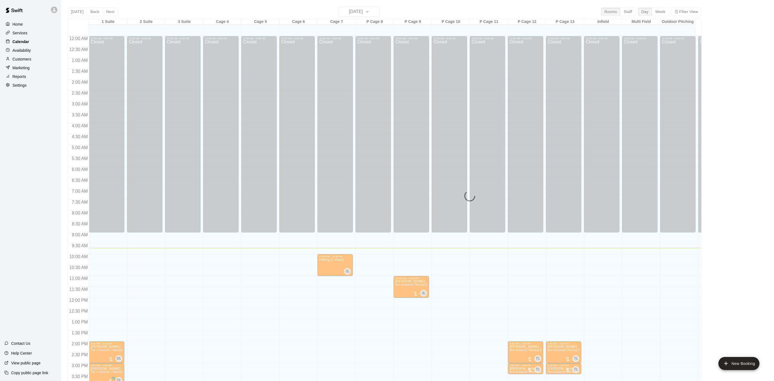
scroll to position [156, 0]
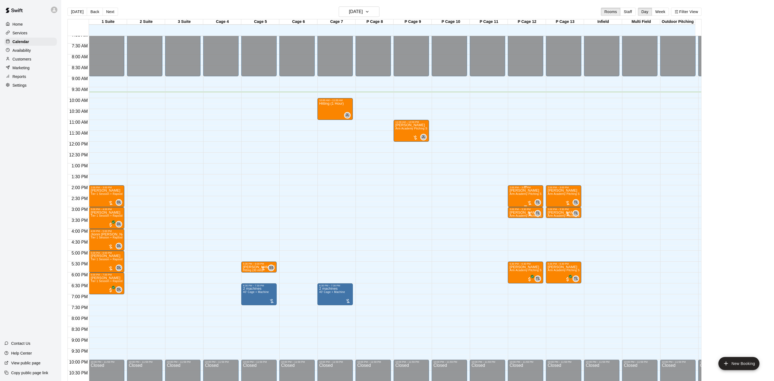
click at [514, 190] on p "[PERSON_NAME]" at bounding box center [526, 190] width 32 height 0
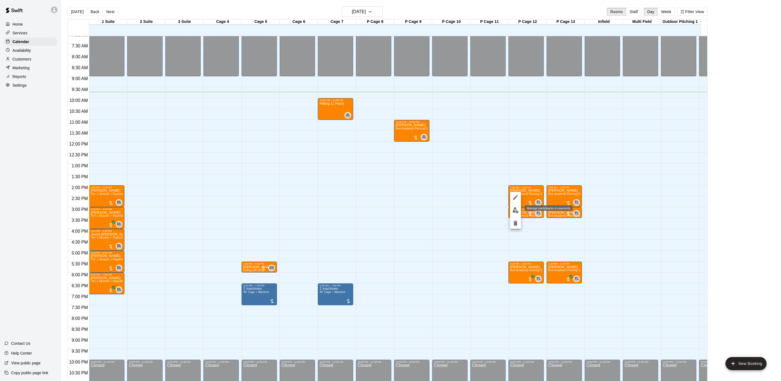
click at [518, 207] on img "edit" at bounding box center [515, 210] width 6 height 6
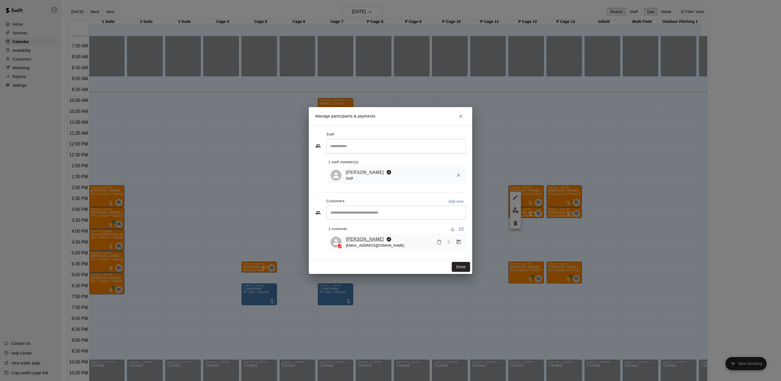
click at [358, 238] on link "[PERSON_NAME]" at bounding box center [365, 238] width 38 height 7
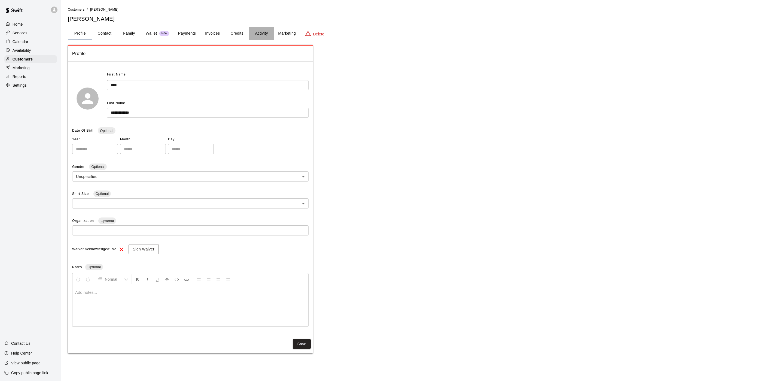
click at [264, 36] on button "Activity" at bounding box center [261, 33] width 24 height 13
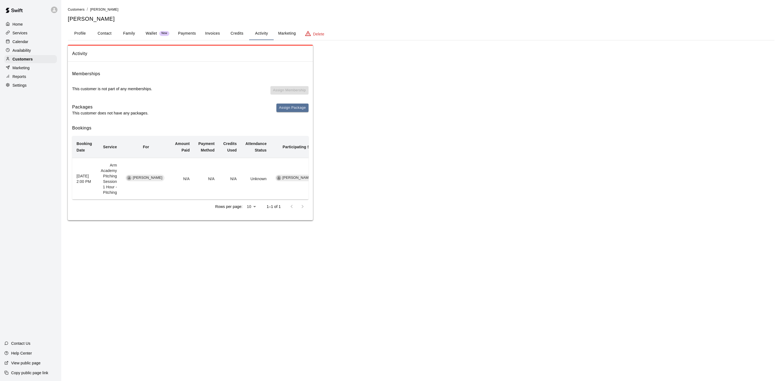
click at [11, 42] on div at bounding box center [9, 41] width 7 height 5
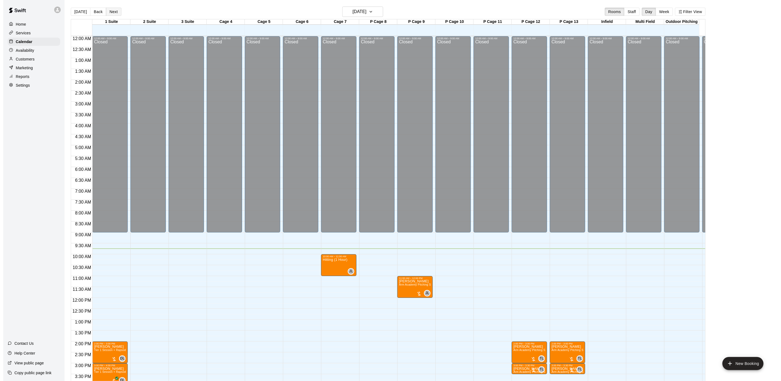
scroll to position [156, 0]
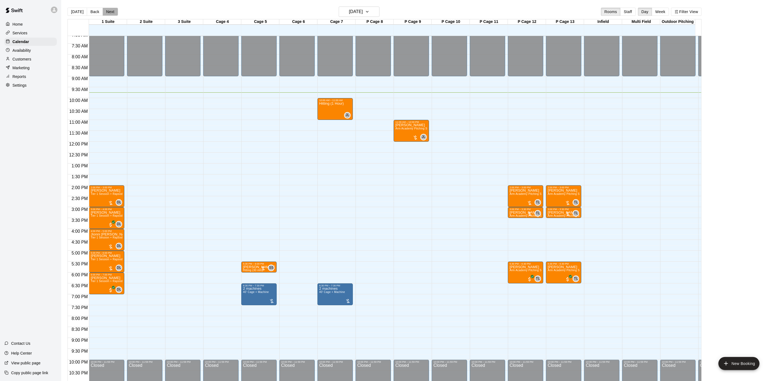
click at [110, 11] on button "Next" at bounding box center [110, 12] width 15 height 8
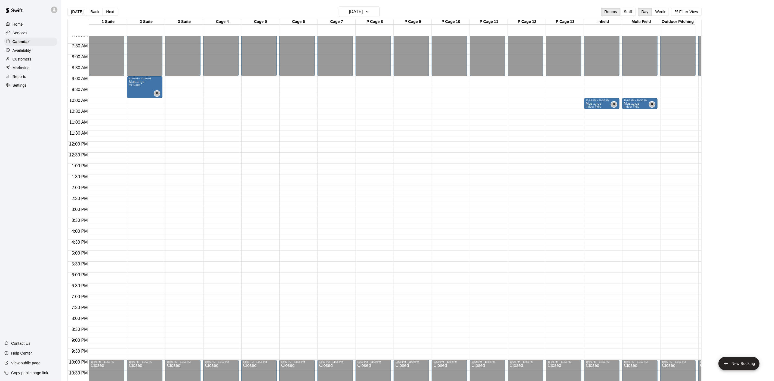
click at [111, 14] on button "Next" at bounding box center [110, 12] width 15 height 8
click at [108, 18] on div "Today Back Next Sunday Aug 17 Rooms Staff Day Week Filter View" at bounding box center [385, 13] width 635 height 13
click at [108, 15] on button "Next" at bounding box center [110, 12] width 15 height 8
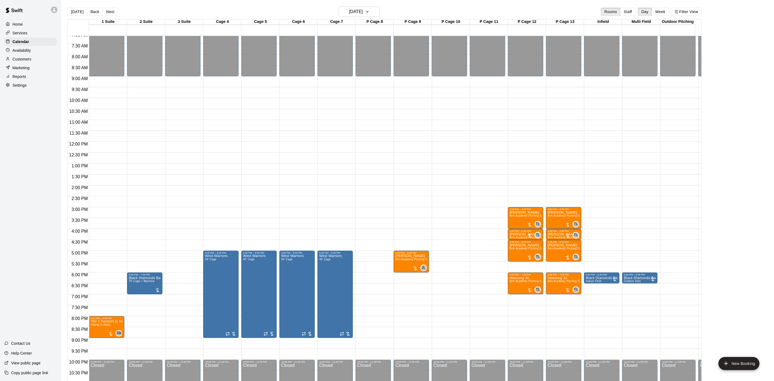
drag, startPoint x: 73, startPoint y: 13, endPoint x: 89, endPoint y: 3, distance: 18.5
click at [73, 13] on button "[DATE]" at bounding box center [78, 12] width 20 height 8
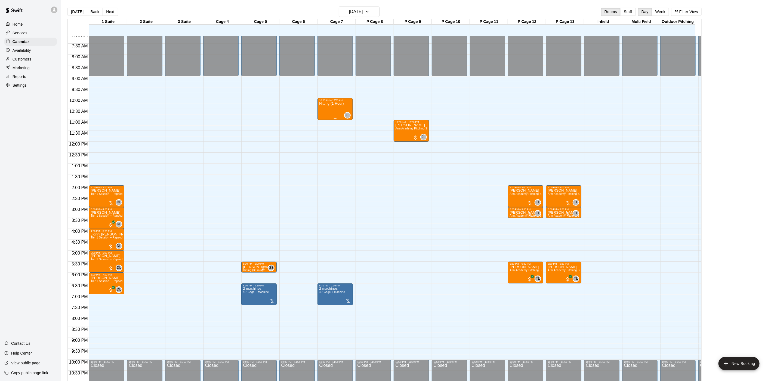
click at [326, 103] on p "Hitting (1 Hour)" at bounding box center [331, 103] width 24 height 0
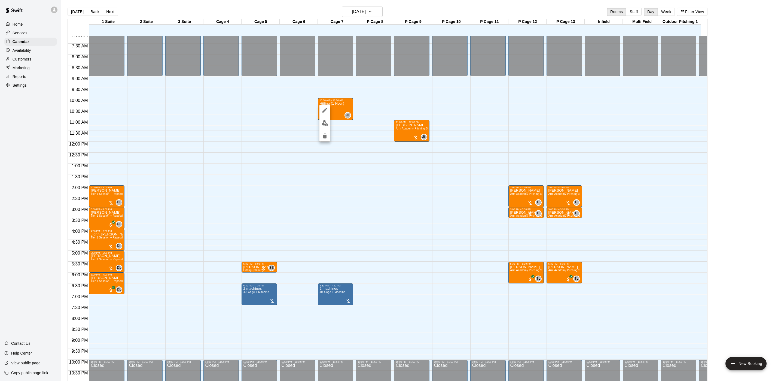
click at [325, 108] on icon "edit" at bounding box center [324, 110] width 7 height 7
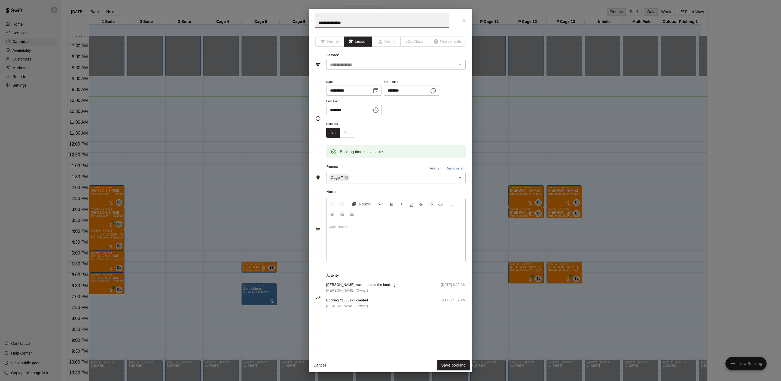
click at [570, 225] on div "**********" at bounding box center [390, 190] width 781 height 381
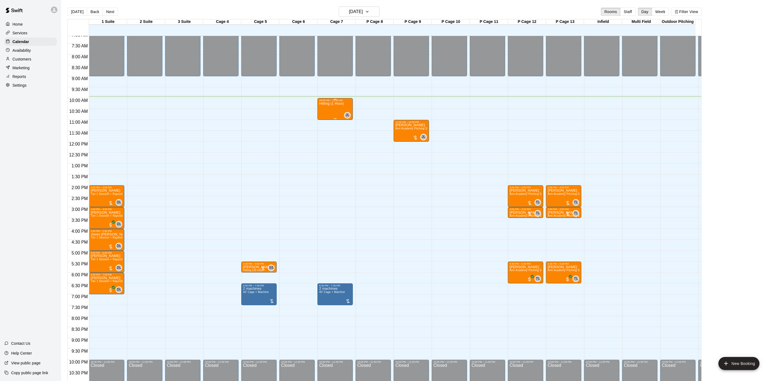
click at [323, 111] on div "Hitting (1 Hour)" at bounding box center [331, 292] width 24 height 381
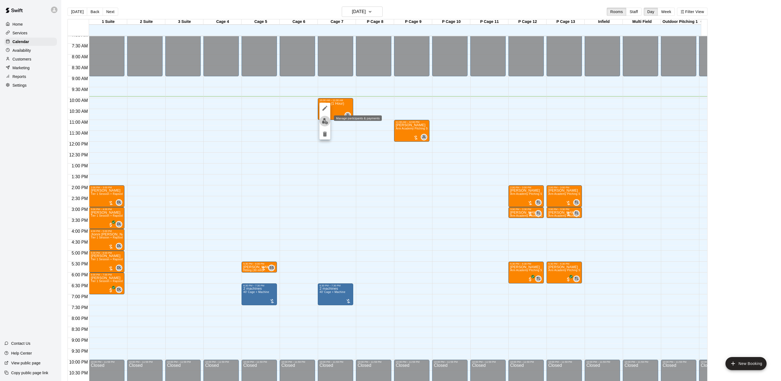
click at [324, 120] on img "edit" at bounding box center [325, 121] width 6 height 6
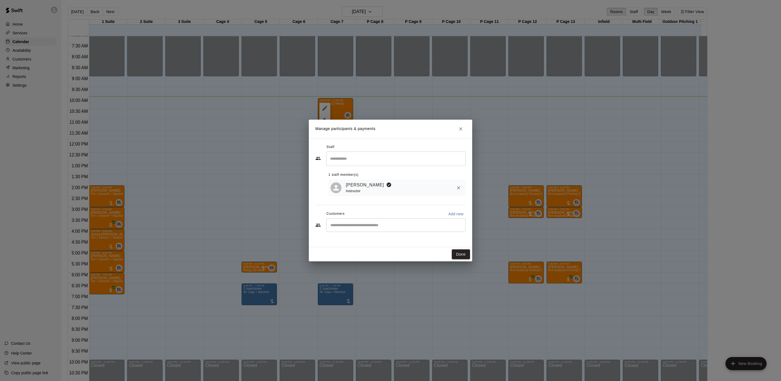
click at [244, 163] on div "Manage participants & payments Staff ​ 1 staff member(s) Johnnie Larossa Instru…" at bounding box center [390, 190] width 781 height 381
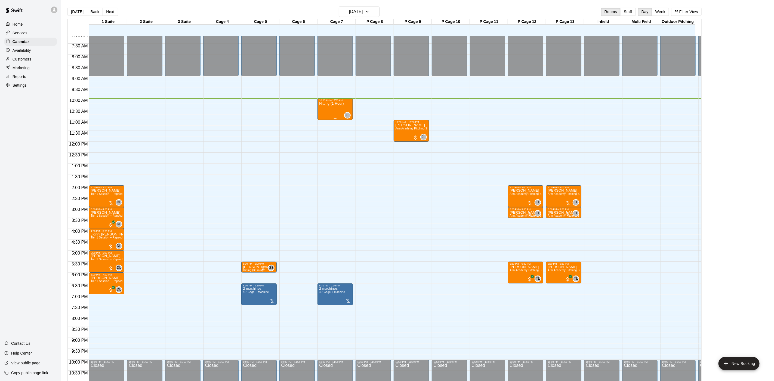
click at [323, 109] on div "Hitting (1 Hour)" at bounding box center [331, 292] width 24 height 381
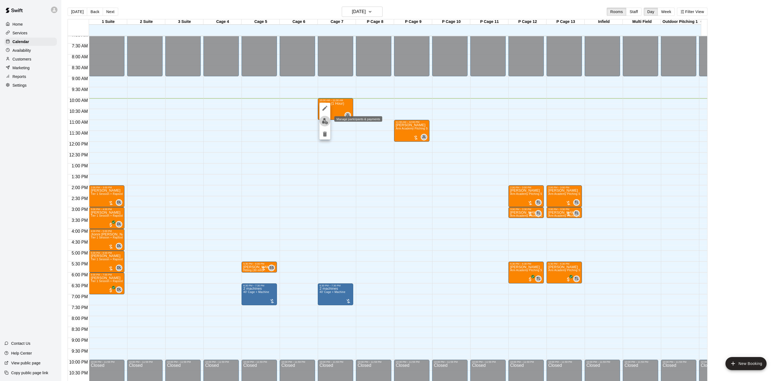
click at [326, 121] on img "edit" at bounding box center [325, 121] width 6 height 6
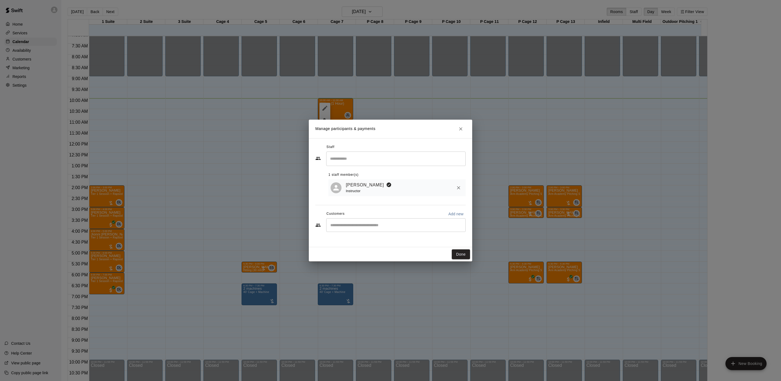
click at [452, 212] on button "Add new" at bounding box center [456, 213] width 20 height 9
select select "**"
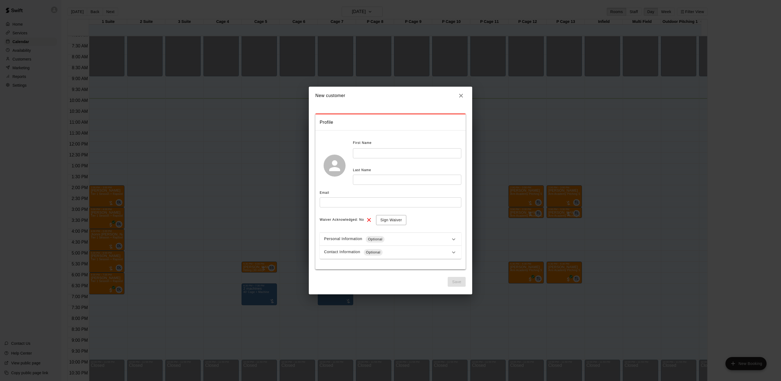
drag, startPoint x: 378, startPoint y: 148, endPoint x: 378, endPoint y: 144, distance: 4.1
click at [378, 149] on input "text" at bounding box center [407, 153] width 108 height 10
type input "*****"
type input "******"
type input "**********"
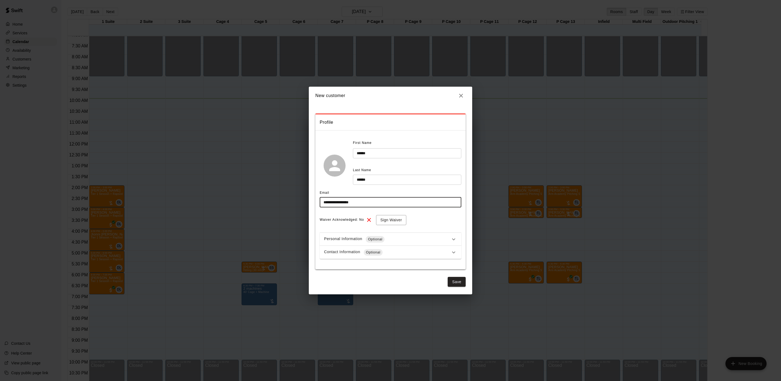
click at [387, 257] on div "Contact Information Optional" at bounding box center [391, 252] width 142 height 13
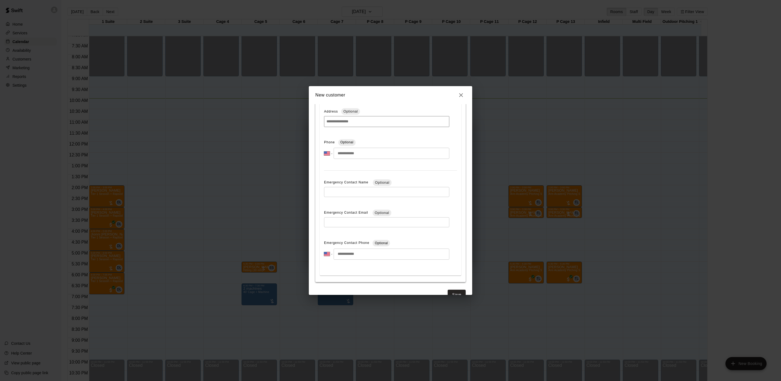
scroll to position [163, 0]
click at [354, 152] on input "tel" at bounding box center [391, 151] width 116 height 11
type input "**********"
click at [451, 293] on button "Save" at bounding box center [457, 293] width 18 height 10
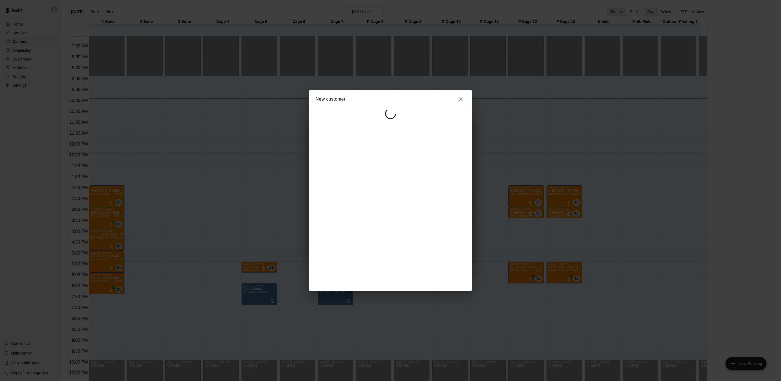
scroll to position [0, 0]
select select "**"
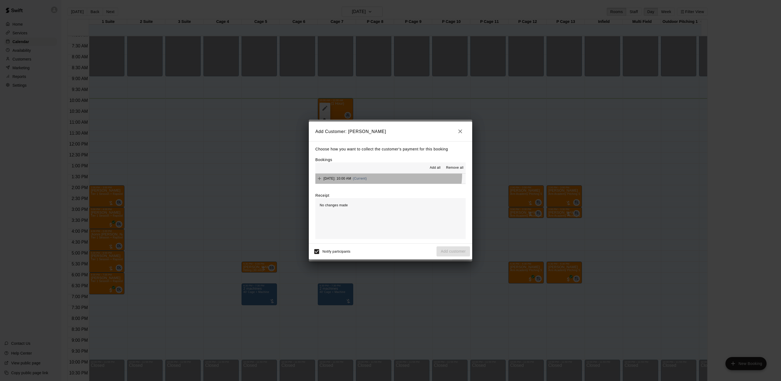
click at [388, 174] on button "Friday, August 15: 10:00 AM (Current)" at bounding box center [390, 178] width 150 height 10
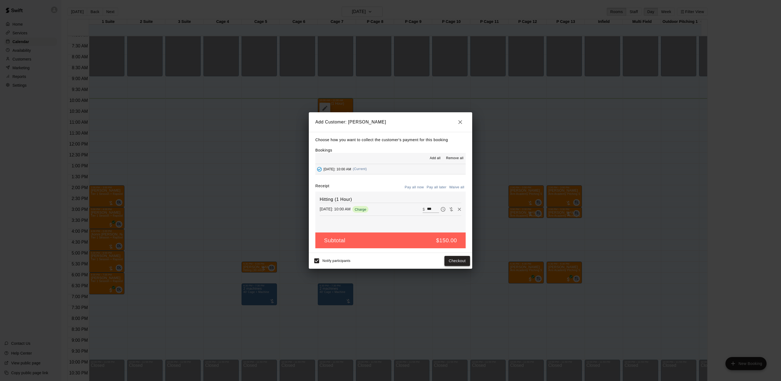
click at [449, 259] on button "Checkout" at bounding box center [457, 261] width 26 height 10
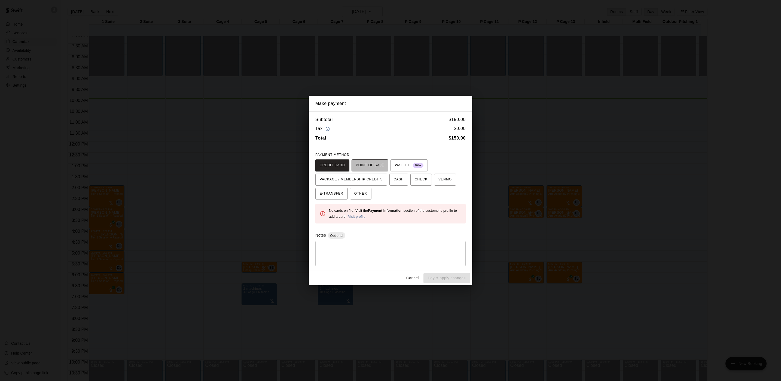
click at [373, 169] on span "POINT OF SALE" at bounding box center [370, 165] width 28 height 9
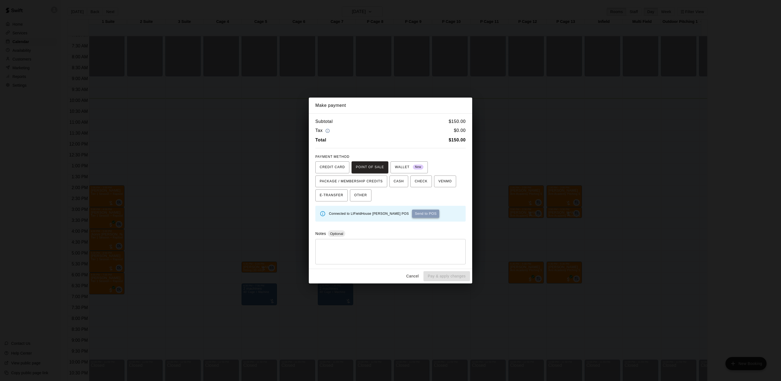
click at [412, 213] on button "Send to POS" at bounding box center [425, 213] width 27 height 8
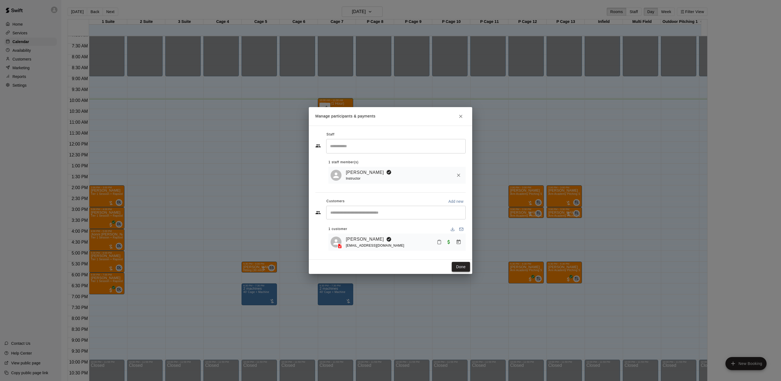
click at [461, 267] on button "Done" at bounding box center [461, 267] width 18 height 10
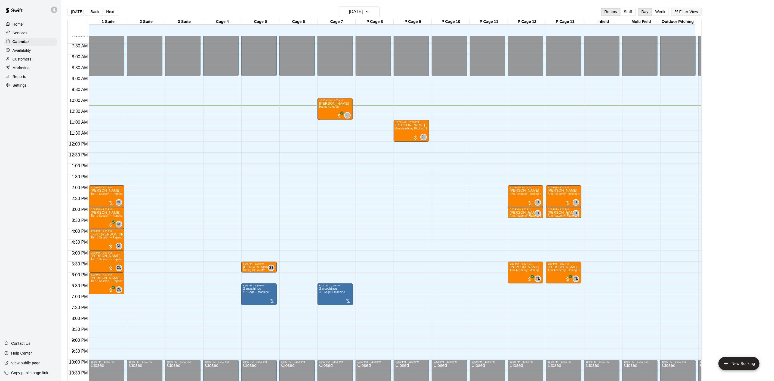
click at [689, 14] on button "Filter View" at bounding box center [687, 12] width 30 height 8
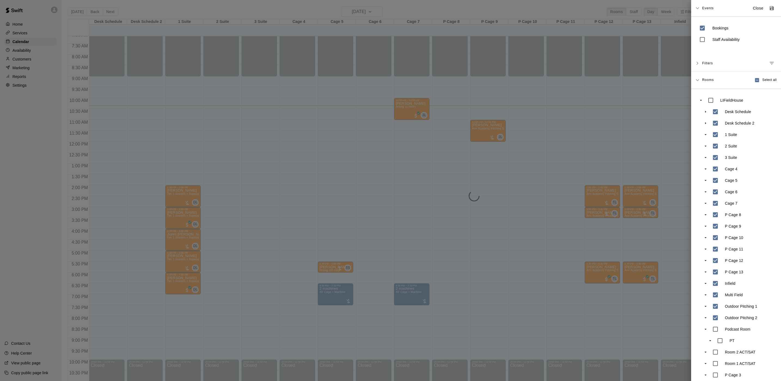
click at [218, 38] on div at bounding box center [390, 190] width 781 height 381
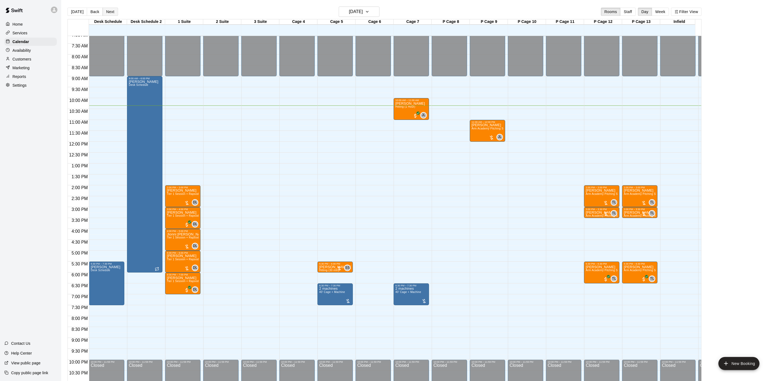
click at [111, 11] on button "Next" at bounding box center [110, 12] width 15 height 8
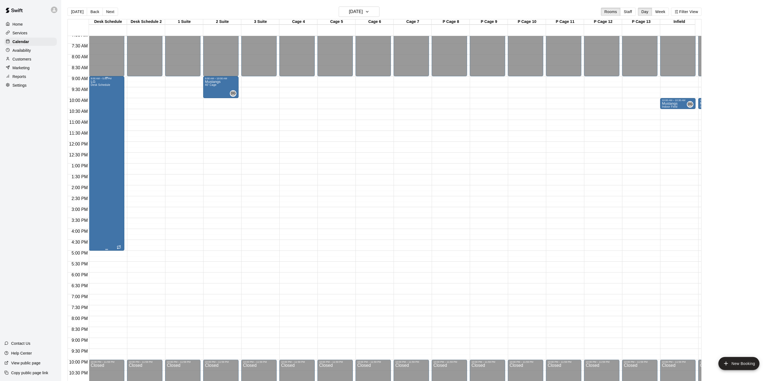
click at [102, 136] on div "LG Desk Schedule" at bounding box center [101, 270] width 20 height 381
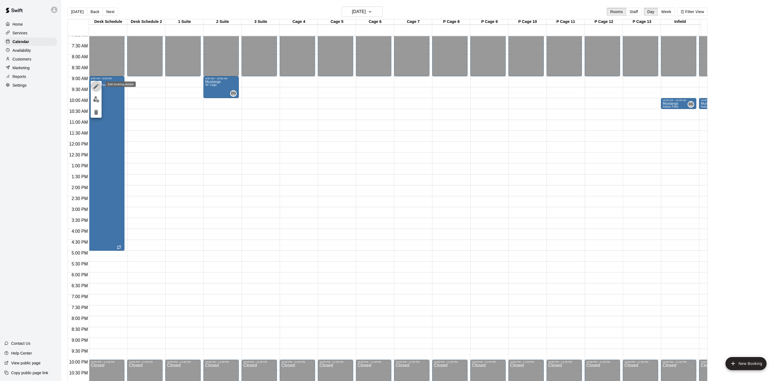
drag, startPoint x: 97, startPoint y: 89, endPoint x: 97, endPoint y: 82, distance: 7.3
click at [97, 89] on icon "edit" at bounding box center [96, 86] width 7 height 7
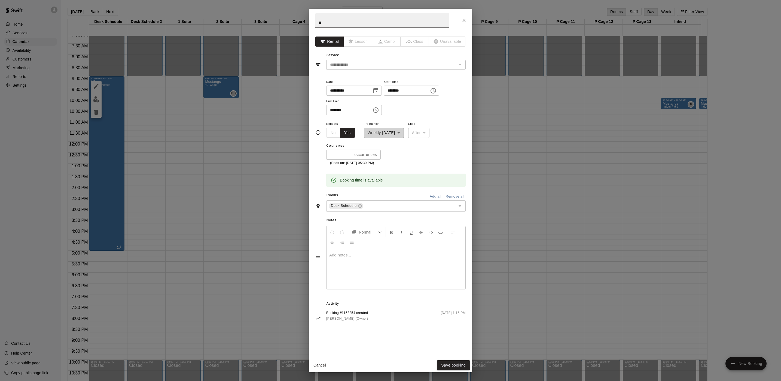
drag, startPoint x: 335, startPoint y: 22, endPoint x: 283, endPoint y: 8, distance: 54.3
click at [283, 8] on div "**********" at bounding box center [390, 190] width 781 height 381
type input "*****"
click at [454, 361] on button "Save booking" at bounding box center [453, 365] width 33 height 10
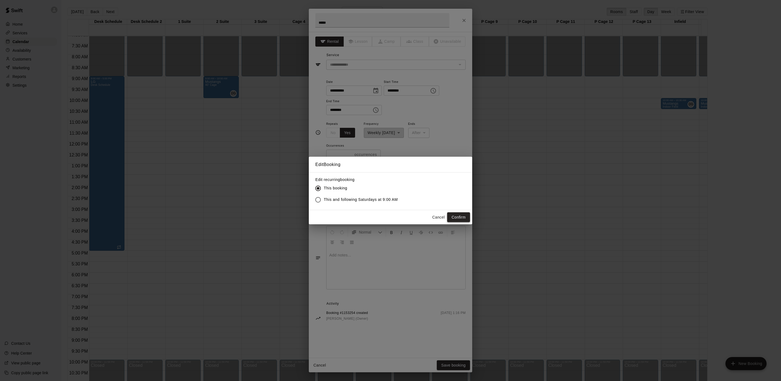
click at [459, 217] on button "Confirm" at bounding box center [458, 217] width 23 height 10
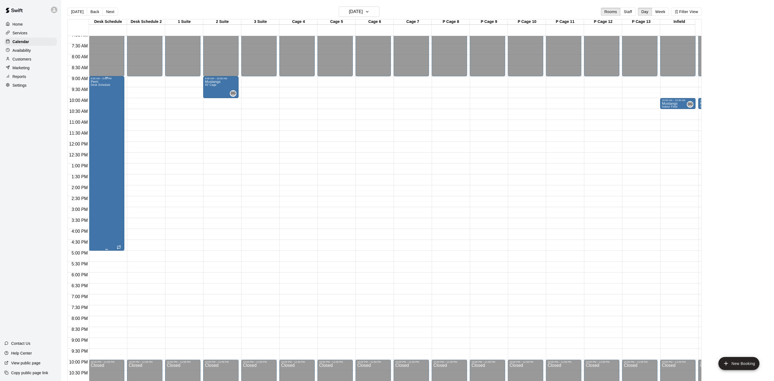
click at [114, 115] on div "Perri Desk Schedule" at bounding box center [107, 270] width 32 height 381
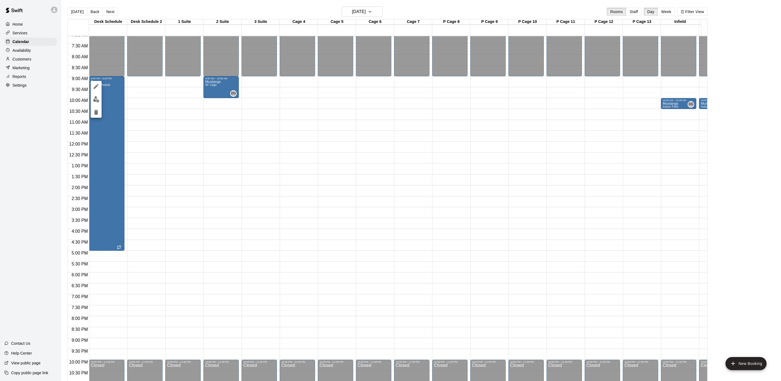
click at [95, 85] on icon "edit" at bounding box center [96, 86] width 7 height 7
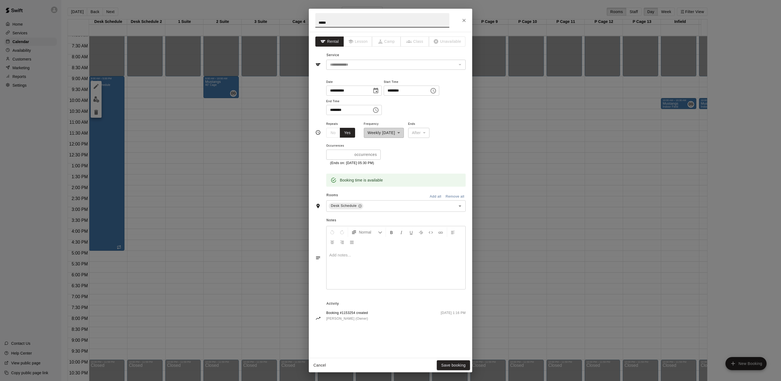
click at [330, 111] on input "********" at bounding box center [347, 110] width 42 height 10
type input "********"
click at [457, 361] on button "Save booking" at bounding box center [453, 365] width 33 height 10
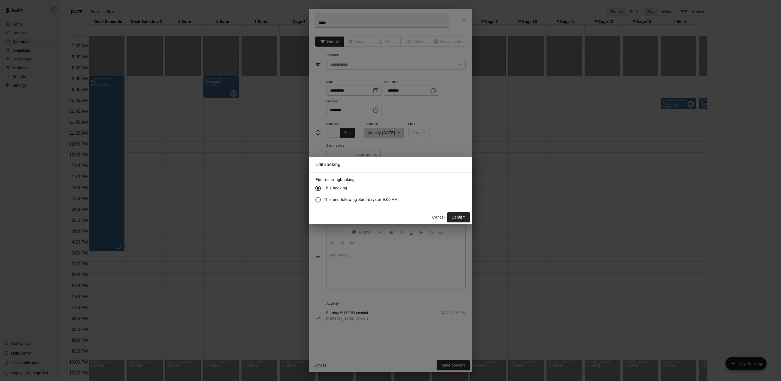
click at [461, 211] on div "Cancel Confirm" at bounding box center [390, 217] width 163 height 14
click at [461, 214] on button "Confirm" at bounding box center [458, 217] width 23 height 10
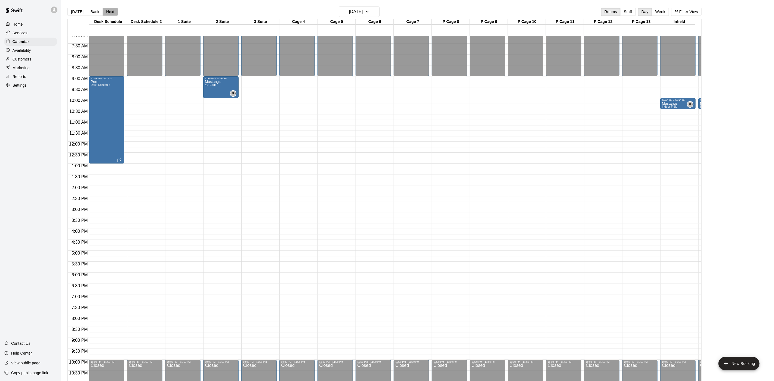
click at [113, 11] on button "Next" at bounding box center [110, 12] width 15 height 8
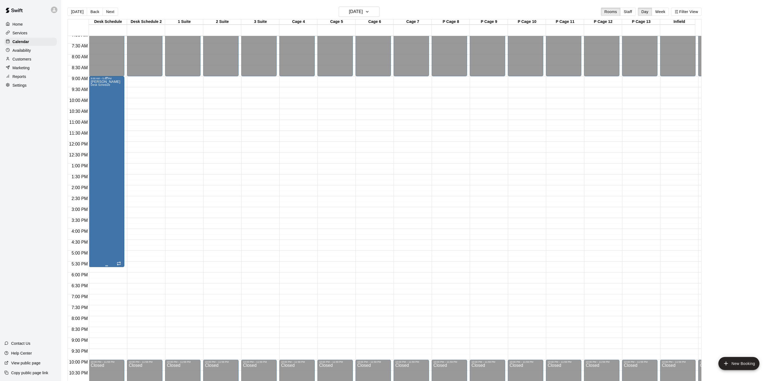
click at [93, 128] on div "Matt Desk Schedule" at bounding box center [106, 270] width 30 height 381
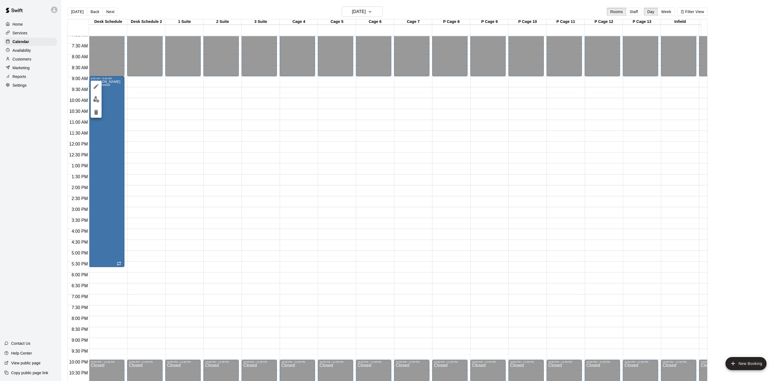
click at [93, 88] on icon "edit" at bounding box center [96, 86] width 7 height 7
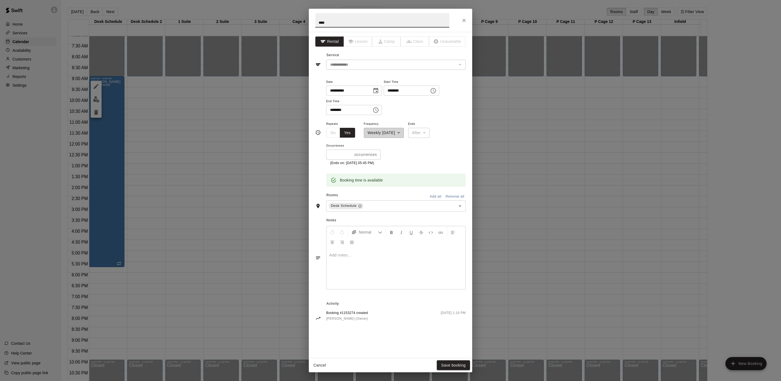
drag, startPoint x: 353, startPoint y: 25, endPoint x: 287, endPoint y: 8, distance: 68.5
click at [309, 29] on h2 "****" at bounding box center [382, 20] width 147 height 23
type input "*****"
click at [456, 363] on button "Save booking" at bounding box center [453, 365] width 33 height 10
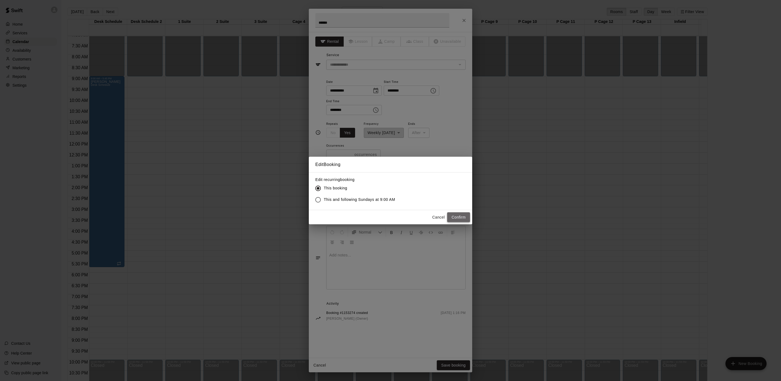
click at [464, 217] on button "Confirm" at bounding box center [458, 217] width 23 height 10
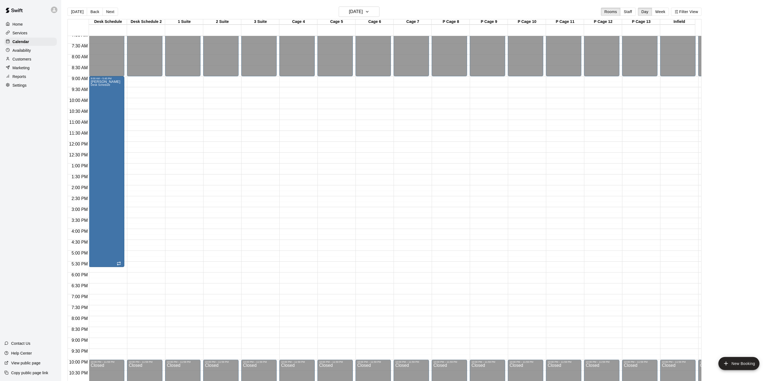
click at [77, 13] on button "[DATE]" at bounding box center [78, 12] width 20 height 8
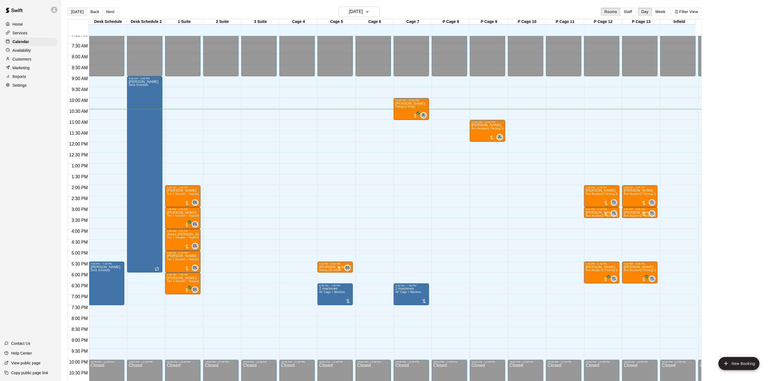
click at [77, 12] on button "[DATE]" at bounding box center [78, 12] width 20 height 8
click at [357, 7] on button "[DATE]" at bounding box center [359, 12] width 41 height 10
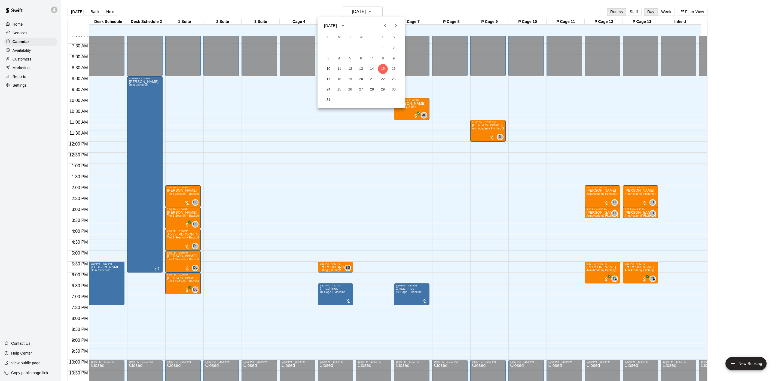
click at [72, 7] on div at bounding box center [390, 190] width 781 height 381
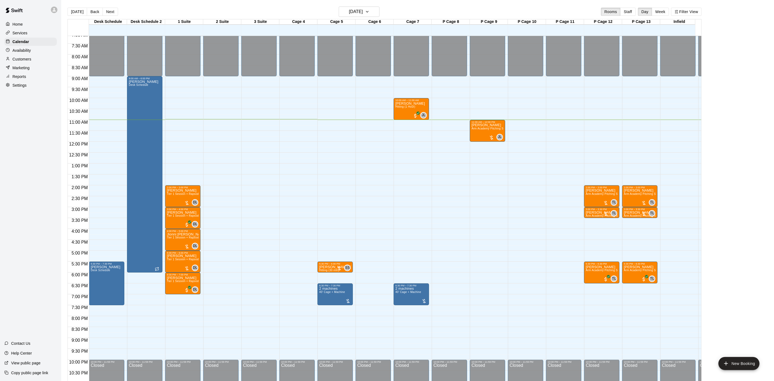
click at [72, 7] on div "August 2025 S M T W T F S 1 2 3 4 5 6 7 8 9 10 11 12 13 14 15 16 17 18 19 20 21…" at bounding box center [387, 190] width 774 height 381
click at [372, 13] on button "[DATE]" at bounding box center [359, 12] width 41 height 10
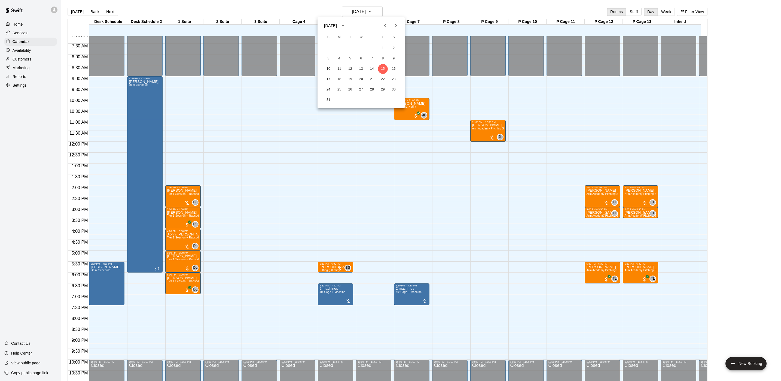
click at [396, 27] on icon "Next month" at bounding box center [396, 25] width 7 height 7
click at [350, 46] on button "2" at bounding box center [350, 48] width 10 height 10
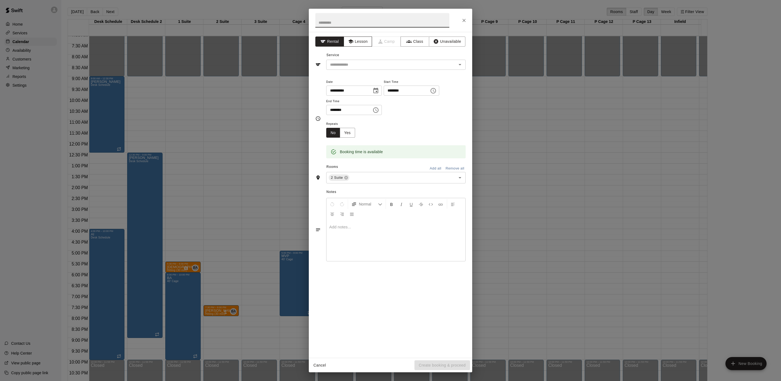
click at [352, 40] on icon "button" at bounding box center [350, 41] width 5 height 5
click at [338, 65] on input "text" at bounding box center [388, 64] width 120 height 7
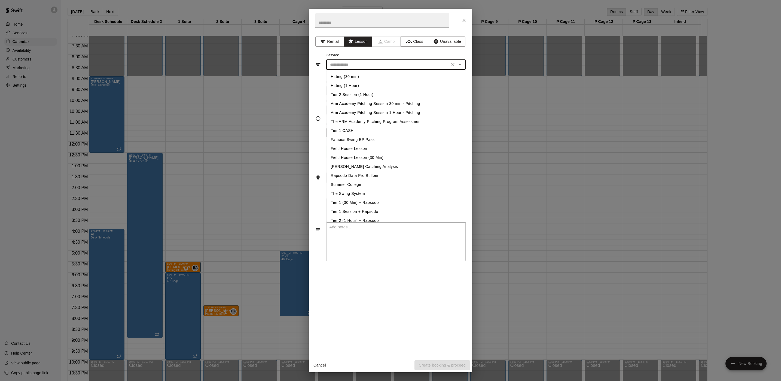
click at [343, 75] on li "Hitting (30 min)" at bounding box center [395, 76] width 139 height 9
type input "**********"
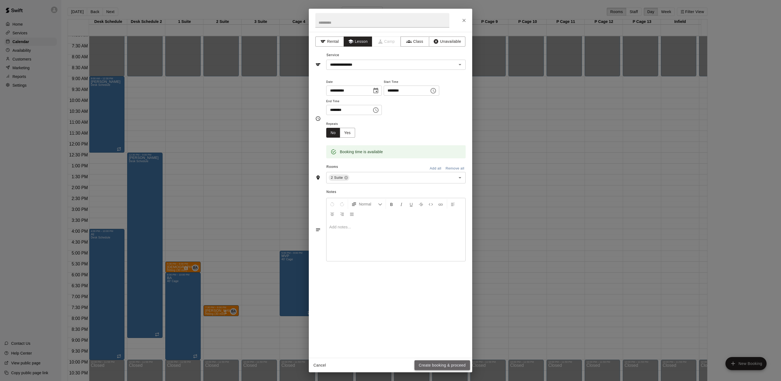
click at [433, 360] on button "Create booking & proceed" at bounding box center [442, 365] width 56 height 10
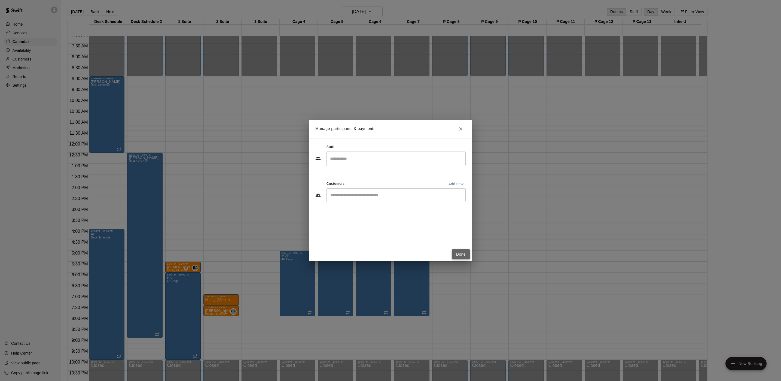
click at [462, 254] on button "Done" at bounding box center [461, 254] width 18 height 10
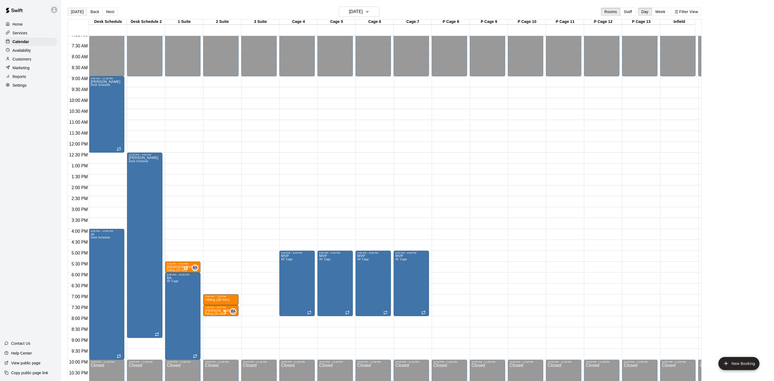
click at [80, 11] on button "[DATE]" at bounding box center [78, 12] width 20 height 8
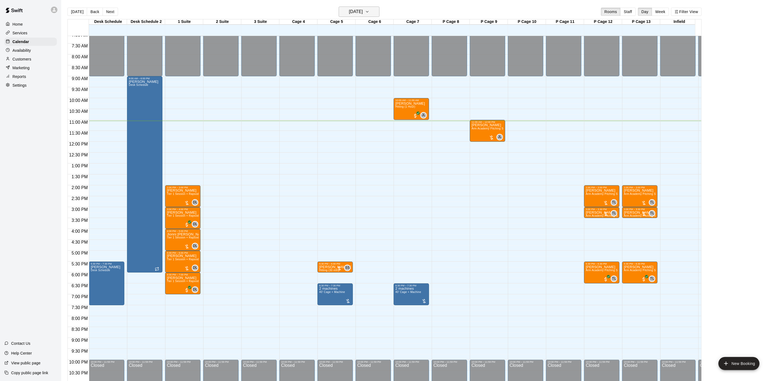
click at [349, 8] on h6 "[DATE]" at bounding box center [356, 12] width 14 height 8
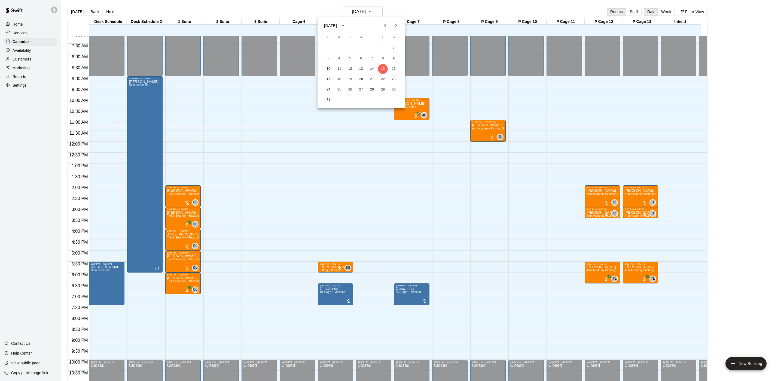
click at [398, 27] on icon "Next month" at bounding box center [396, 25] width 7 height 7
click at [351, 48] on button "2" at bounding box center [350, 48] width 10 height 10
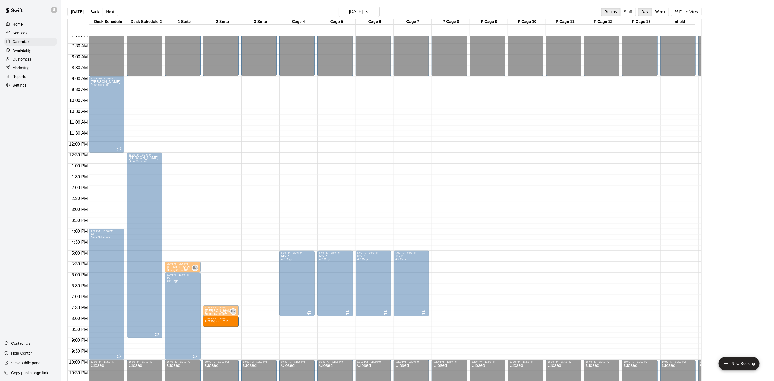
drag, startPoint x: 217, startPoint y: 301, endPoint x: 229, endPoint y: 324, distance: 26.1
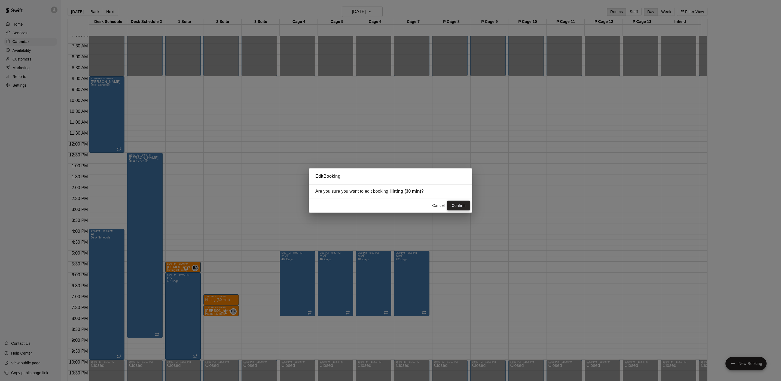
click at [451, 205] on button "Confirm" at bounding box center [458, 205] width 23 height 10
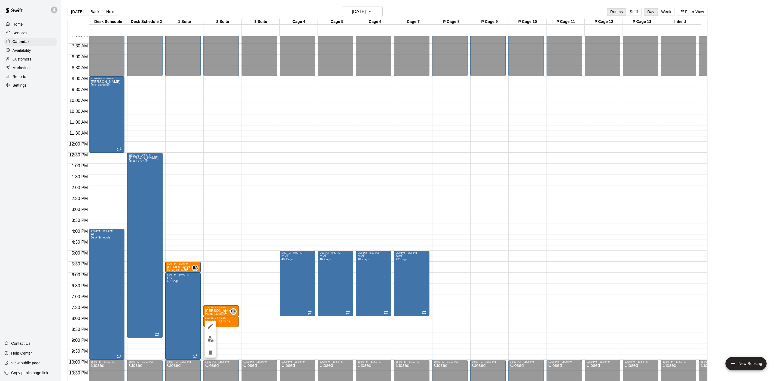
click at [208, 340] on img "edit" at bounding box center [210, 339] width 6 height 6
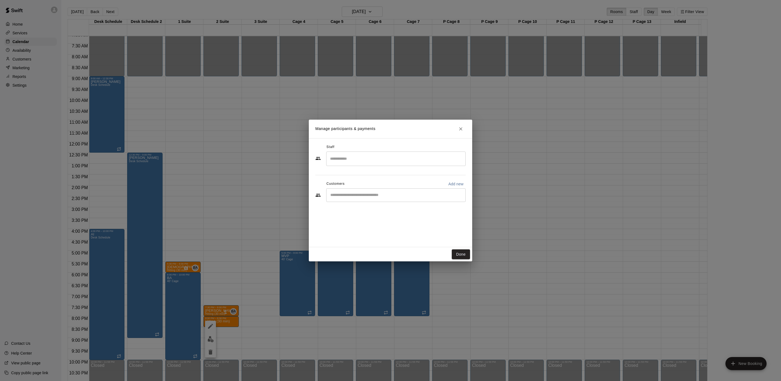
click at [360, 159] on input "Search staff" at bounding box center [396, 159] width 134 height 10
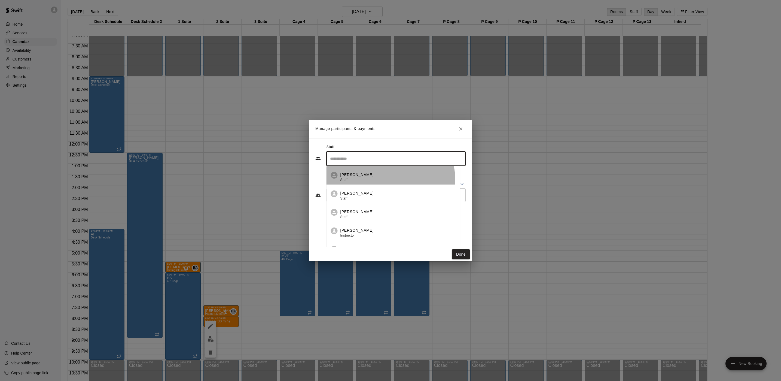
click at [359, 181] on div "Brian Anderson Staff" at bounding box center [356, 177] width 33 height 11
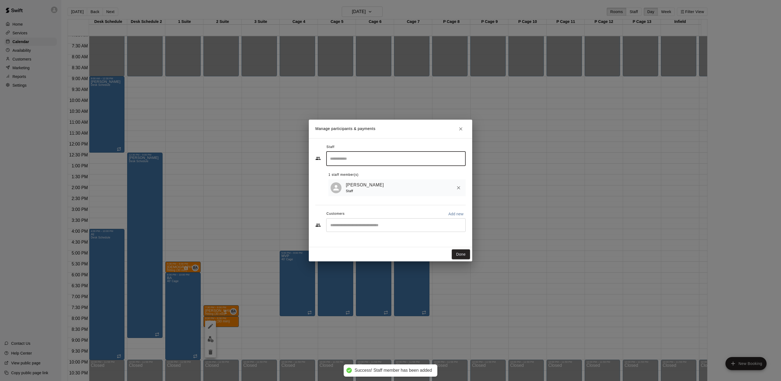
click at [454, 214] on p "Add new" at bounding box center [455, 213] width 15 height 5
select select "**"
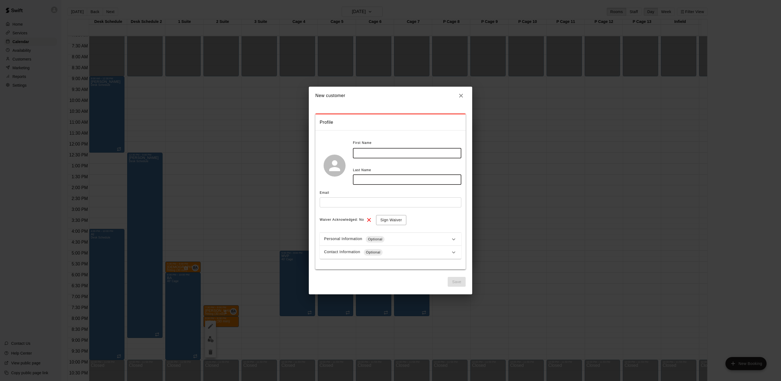
click at [411, 153] on input "text" at bounding box center [407, 153] width 108 height 10
type input "*****"
type input "****"
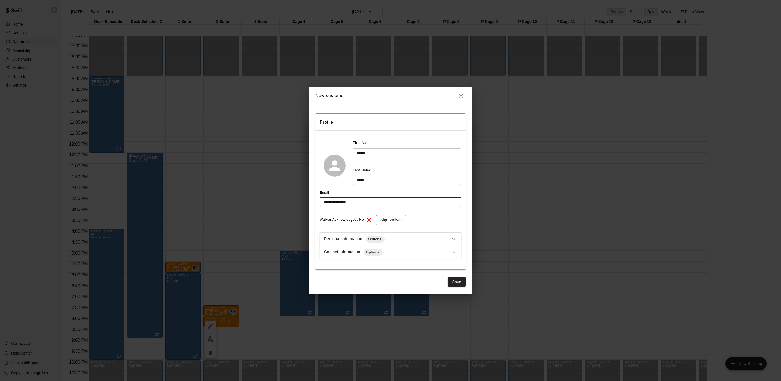
type input "**********"
click at [374, 252] on span "Optional" at bounding box center [373, 251] width 19 height 5
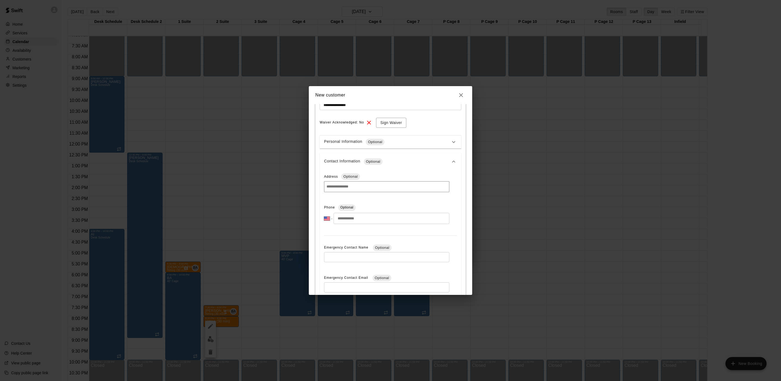
scroll to position [122, 0]
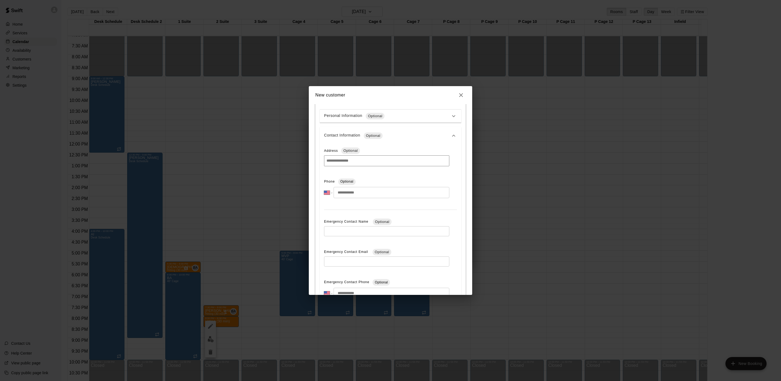
click at [353, 186] on div "**********" at bounding box center [386, 187] width 125 height 21
click at [347, 189] on input "tel" at bounding box center [391, 192] width 116 height 11
paste input "**********"
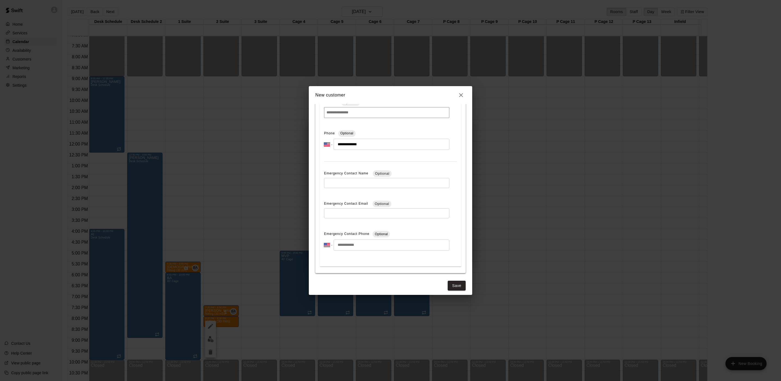
scroll to position [175, 0]
type input "**********"
click at [448, 278] on button "Save" at bounding box center [457, 282] width 18 height 10
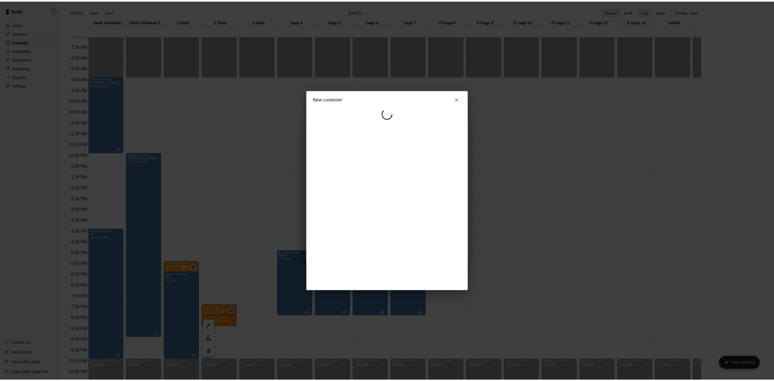
scroll to position [0, 0]
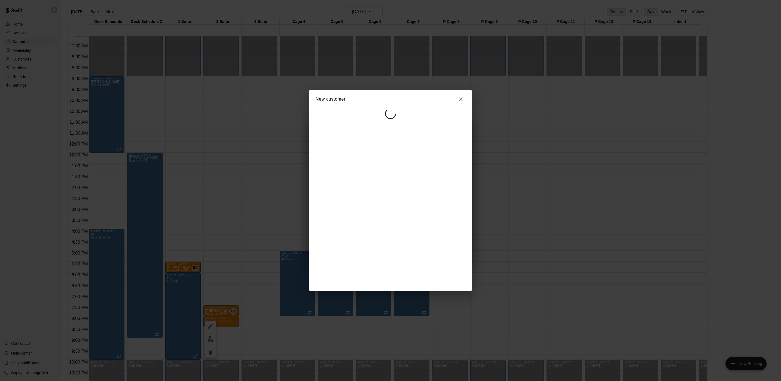
select select "**"
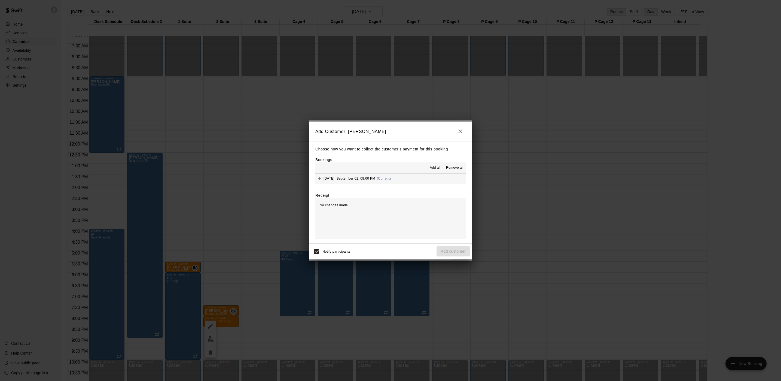
click at [378, 182] on div "Tuesday, September 02: 08:00 PM (Current)" at bounding box center [352, 178] width 75 height 8
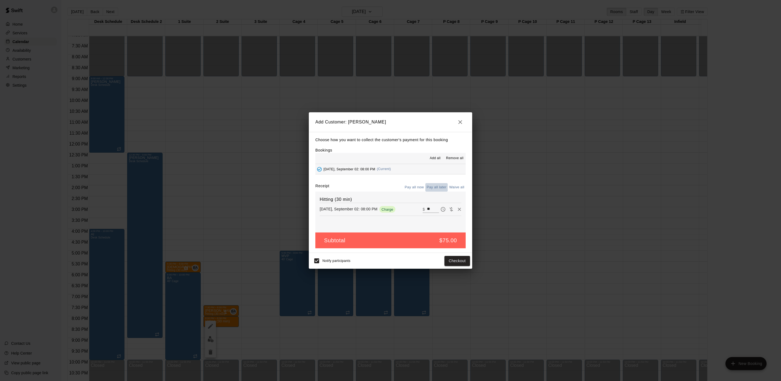
click at [434, 186] on button "Pay all later" at bounding box center [436, 187] width 23 height 8
click at [458, 260] on button "Add customer" at bounding box center [452, 261] width 33 height 10
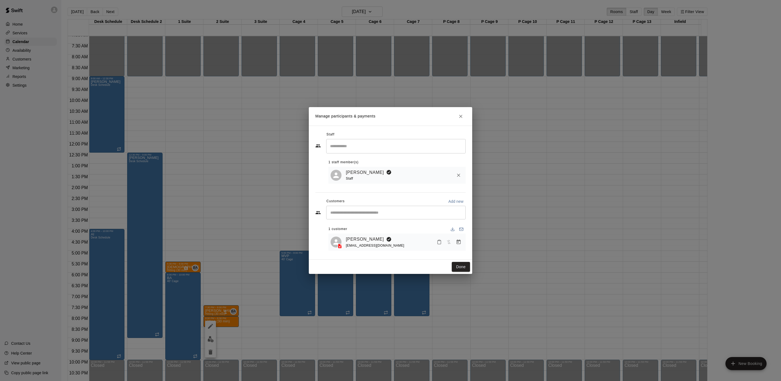
click at [457, 262] on div "Done" at bounding box center [390, 266] width 163 height 14
click at [465, 265] on button "Done" at bounding box center [461, 267] width 18 height 10
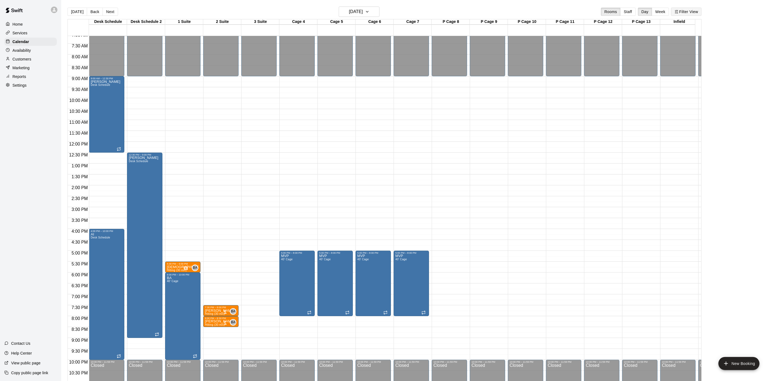
click at [688, 10] on button "Filter View" at bounding box center [687, 12] width 30 height 8
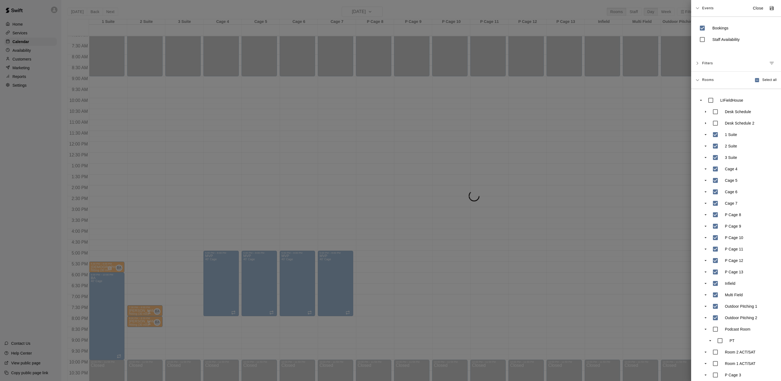
click at [126, 109] on div at bounding box center [390, 190] width 781 height 381
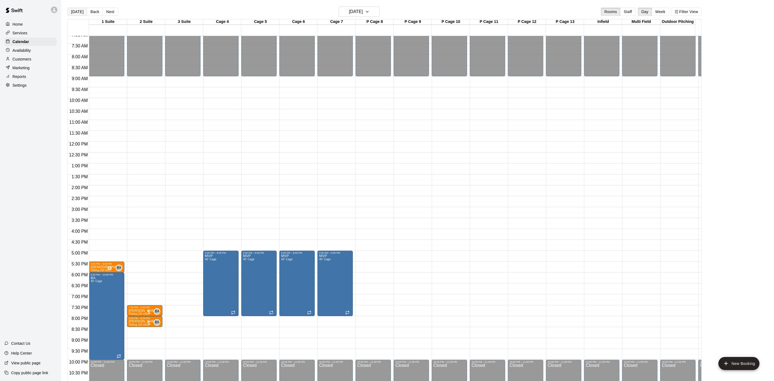
click at [68, 10] on button "[DATE]" at bounding box center [78, 12] width 20 height 8
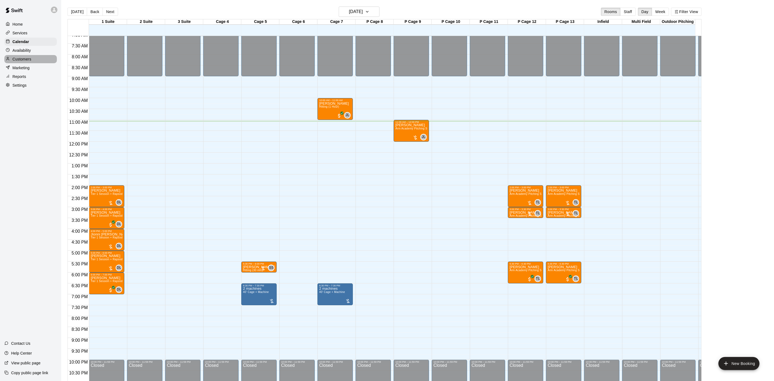
click at [30, 61] on p "Customers" at bounding box center [22, 58] width 19 height 5
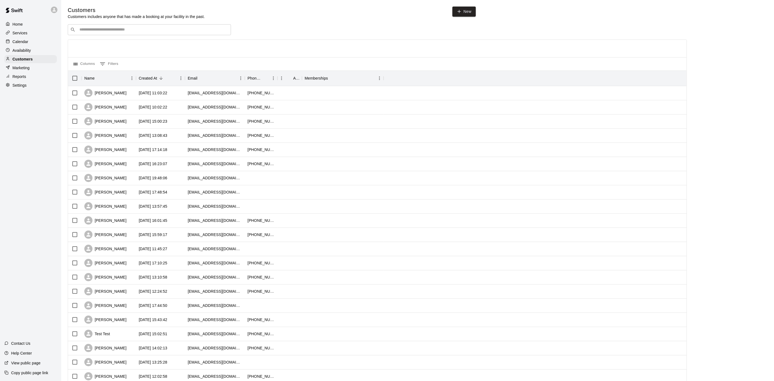
click at [146, 24] on div "Customers Customers includes anyone that has made a booking at your facility in…" at bounding box center [418, 231] width 700 height 448
click at [143, 30] on input "Search customers by name or email" at bounding box center [153, 29] width 151 height 5
drag, startPoint x: 96, startPoint y: 29, endPoint x: 84, endPoint y: 26, distance: 12.2
click at [84, 26] on div "​ ***** ​" at bounding box center [149, 29] width 163 height 11
type input "*"
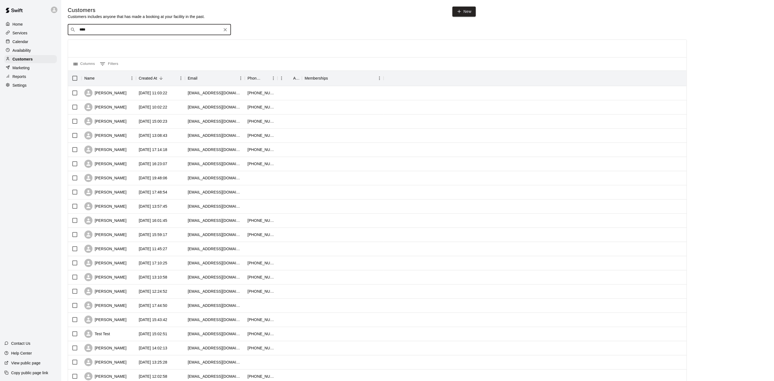
drag, startPoint x: 83, startPoint y: 34, endPoint x: 70, endPoint y: 30, distance: 13.5
click at [76, 35] on div "​ **** ​" at bounding box center [149, 29] width 163 height 11
type input "****"
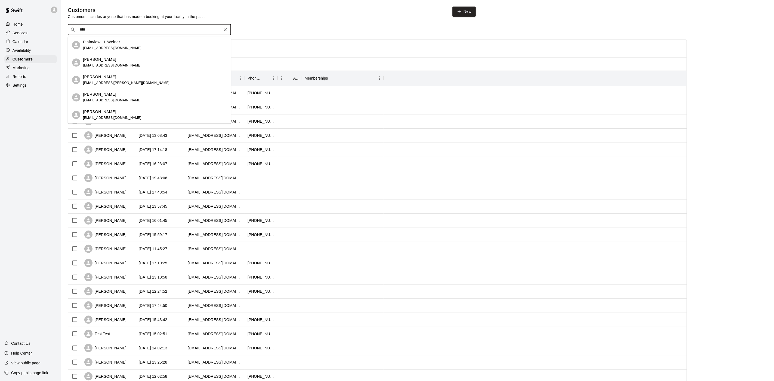
click at [100, 46] on span "[EMAIL_ADDRESS][DOMAIN_NAME]" at bounding box center [112, 48] width 59 height 4
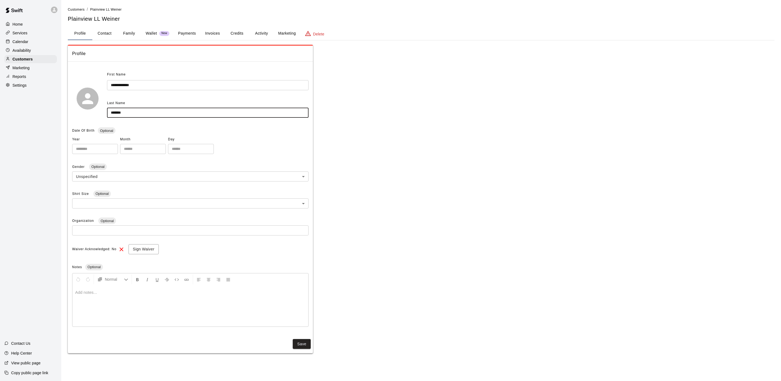
drag, startPoint x: 124, startPoint y: 111, endPoint x: 65, endPoint y: 104, distance: 59.8
click at [65, 104] on div "**********" at bounding box center [420, 180] width 715 height 346
type input "******"
click at [308, 344] on button "Save" at bounding box center [302, 345] width 18 height 10
click at [26, 41] on p "Calendar" at bounding box center [21, 41] width 16 height 5
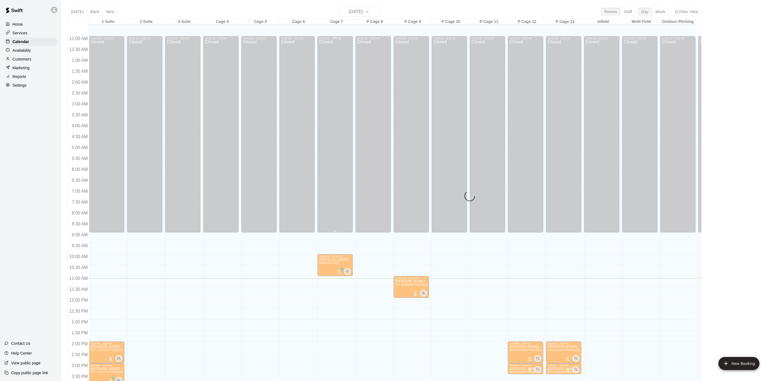
scroll to position [156, 0]
